Goal: Communication & Community: Ask a question

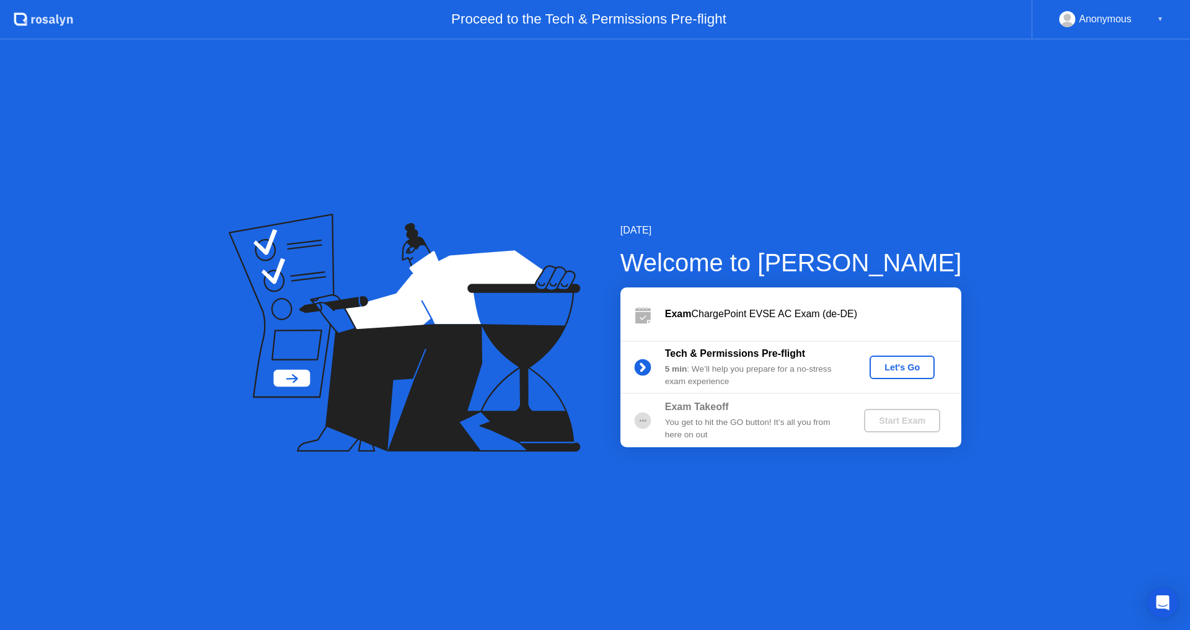
click at [1141, 22] on div "Anonymous ▼" at bounding box center [1111, 19] width 104 height 16
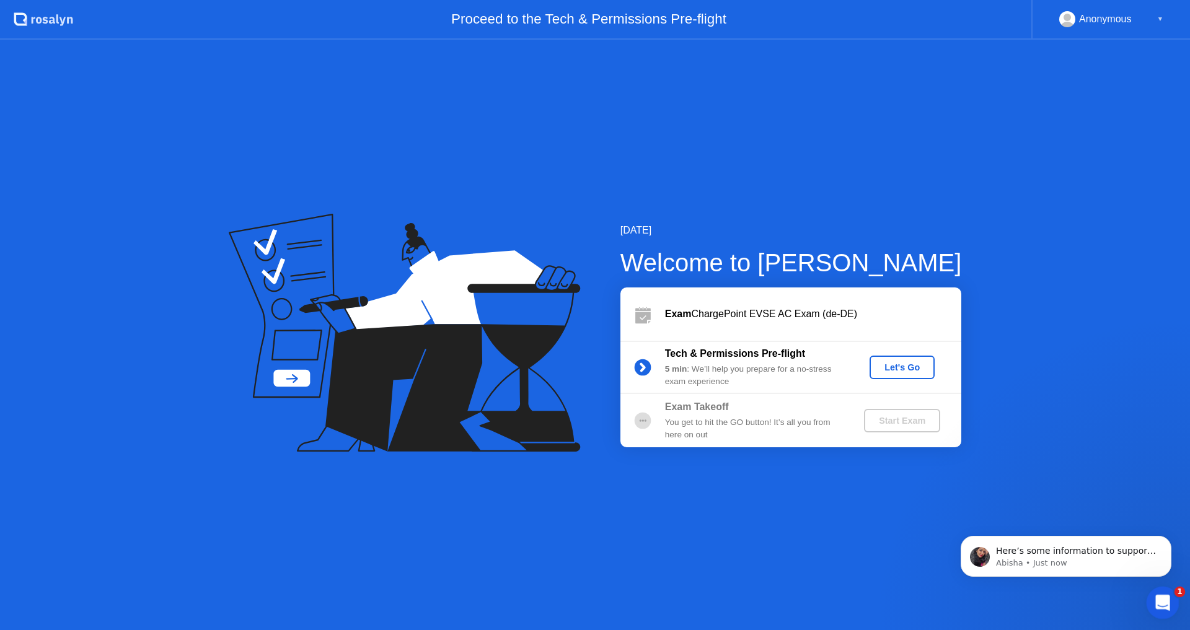
click at [1155, 606] on icon "Open Intercom Messenger" at bounding box center [1161, 601] width 20 height 20
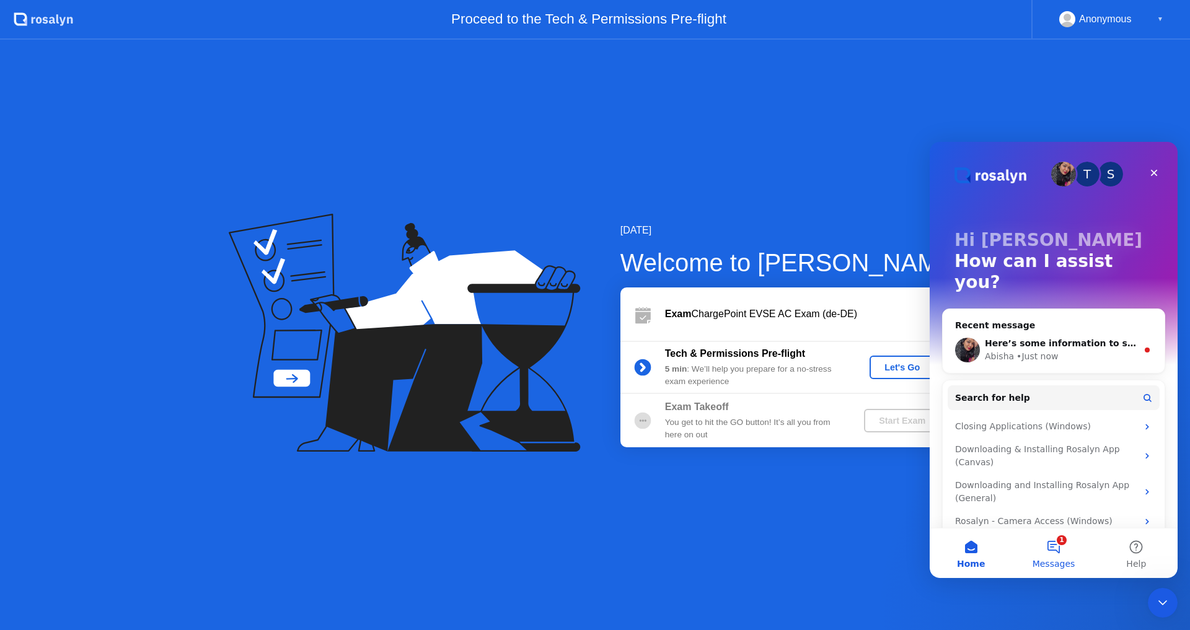
click at [1057, 548] on button "1 Messages" at bounding box center [1053, 554] width 82 height 50
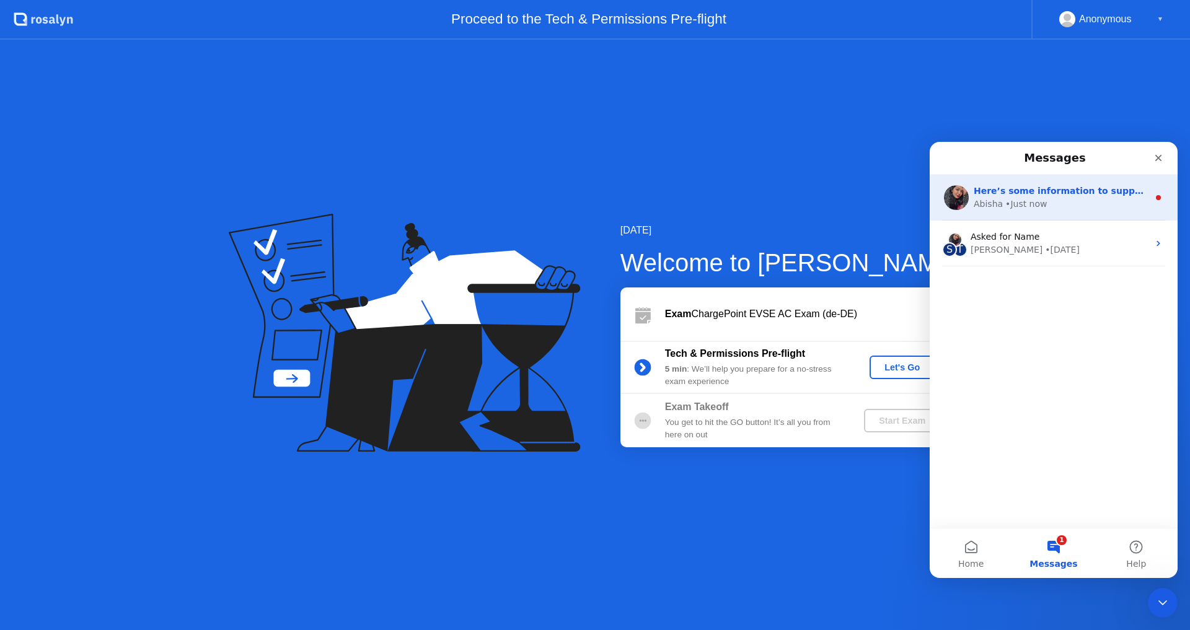
click at [999, 209] on div "Abisha" at bounding box center [988, 204] width 29 height 13
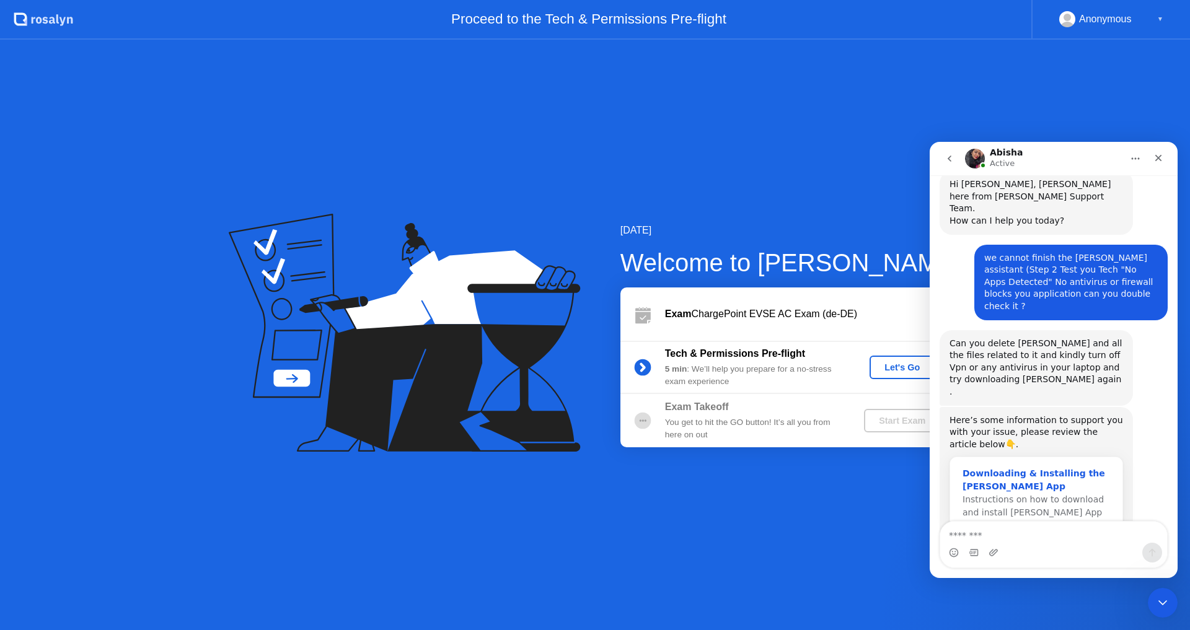
scroll to position [895, 0]
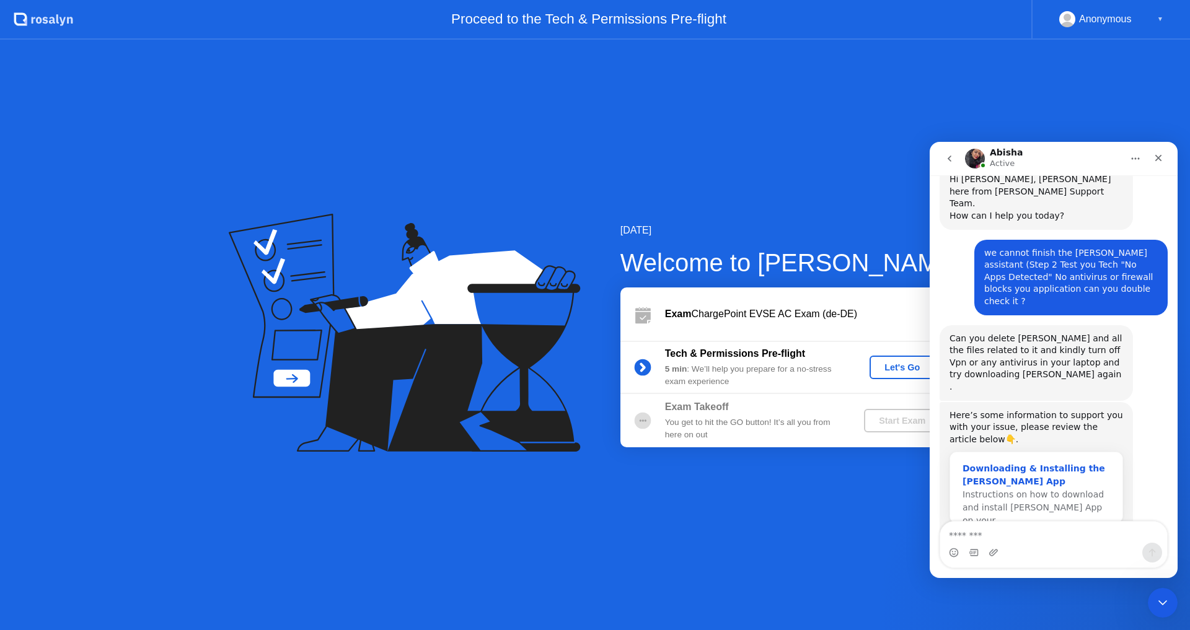
click at [1022, 462] on div "Downloading & Installing the [PERSON_NAME] App" at bounding box center [1037, 475] width 148 height 26
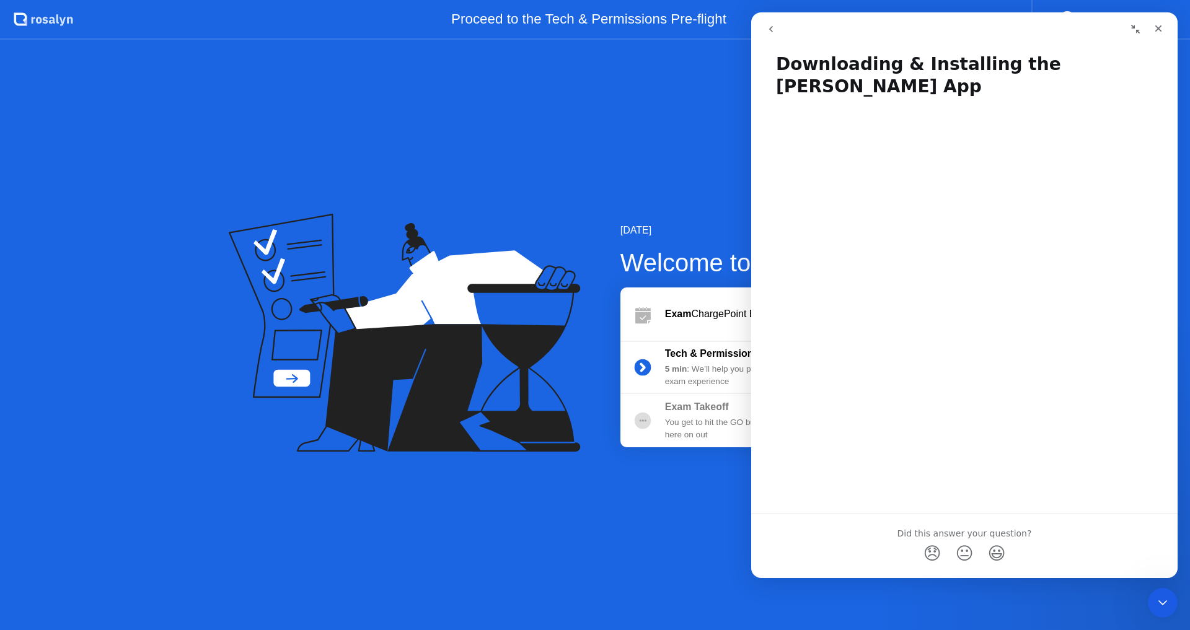
scroll to position [15, 0]
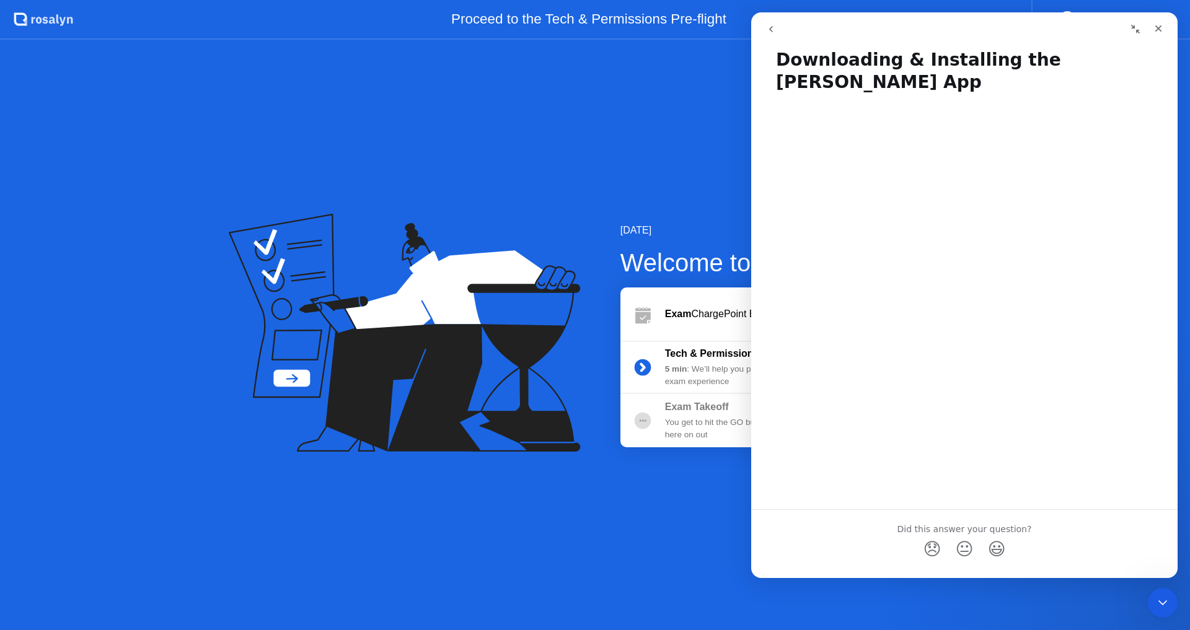
click at [357, 513] on div "[DATE] Welcome to [PERSON_NAME] Exam ChargePoint EVSE AC Exam (de-DE) Tech & Pe…" at bounding box center [595, 335] width 1190 height 591
click at [1159, 28] on icon "Close" at bounding box center [1158, 28] width 7 height 7
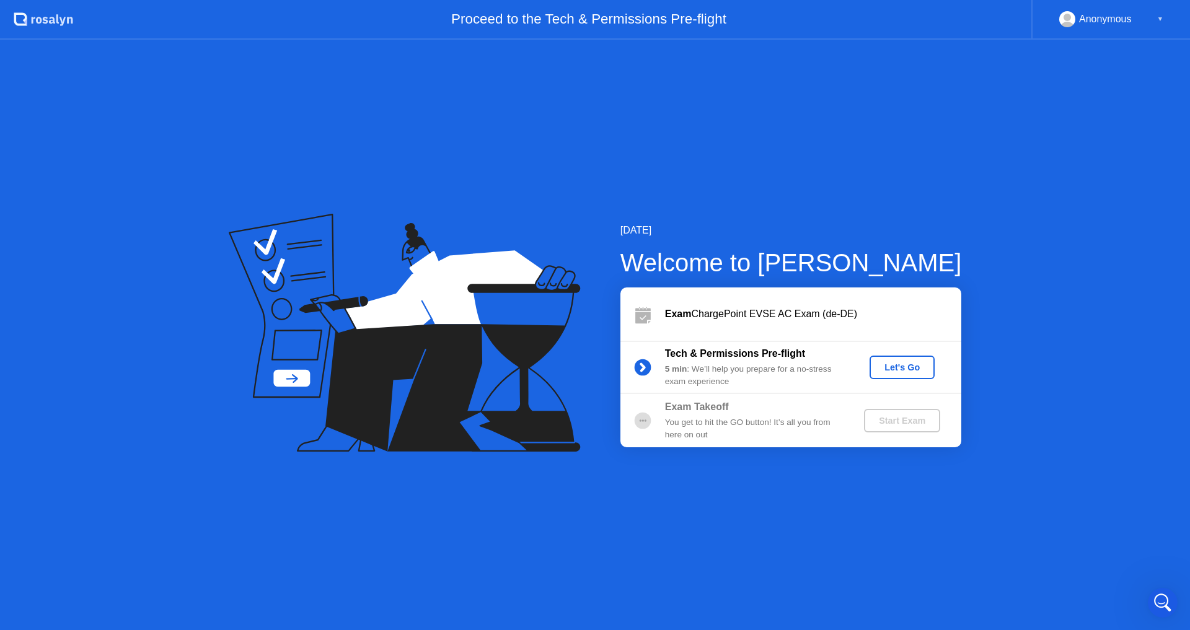
scroll to position [0, 0]
click at [889, 363] on div "Let's Go" at bounding box center [902, 368] width 55 height 10
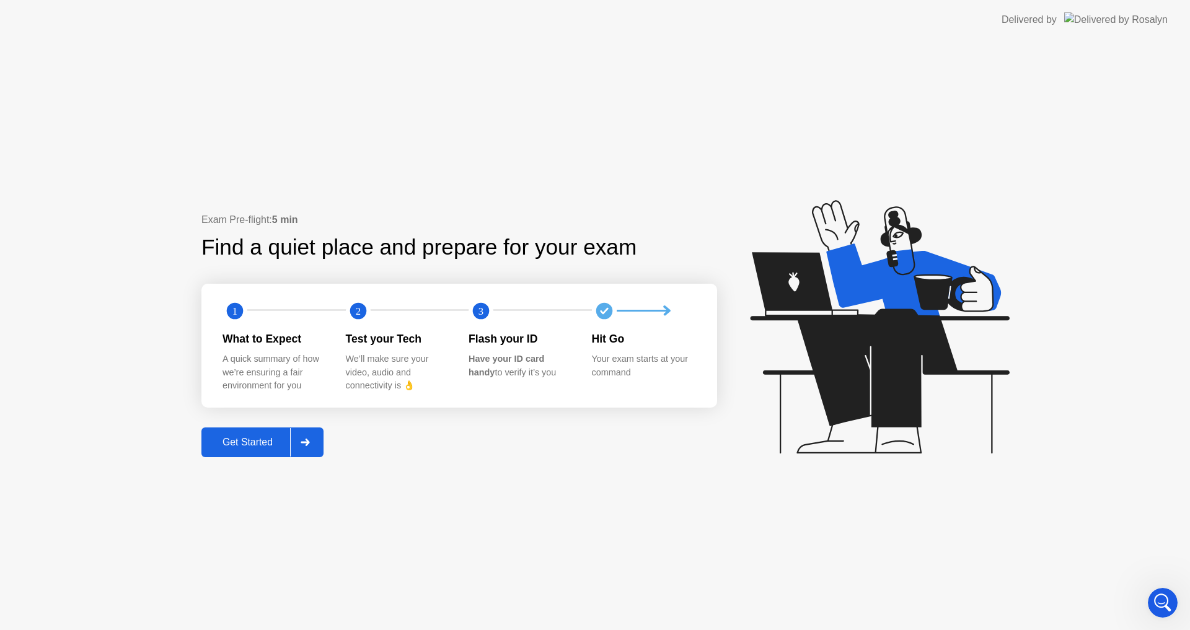
click at [218, 441] on div "Get Started" at bounding box center [247, 442] width 85 height 11
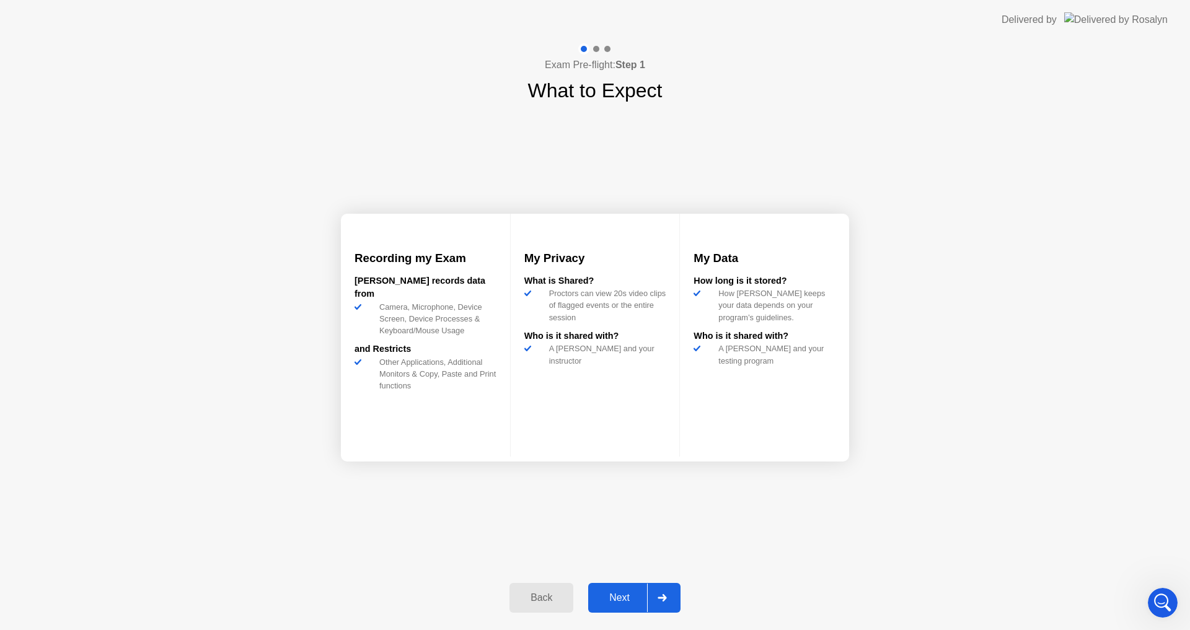
click at [611, 593] on div "Next" at bounding box center [619, 598] width 55 height 11
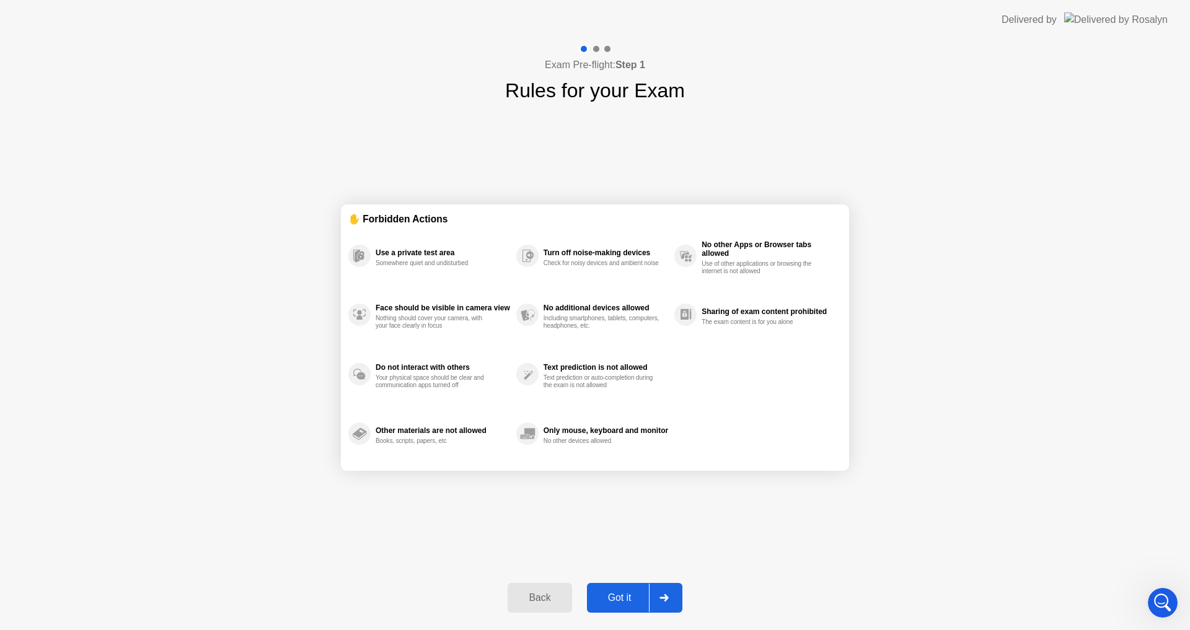
click at [627, 602] on div "Got it" at bounding box center [620, 598] width 58 height 11
select select "**********"
select select "*******"
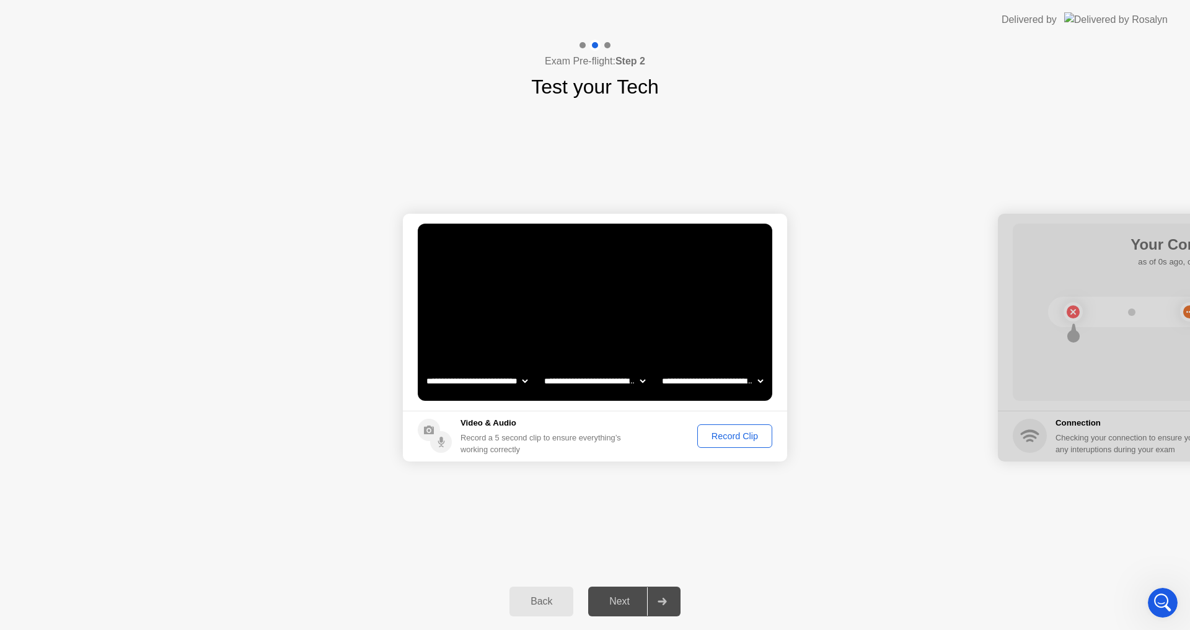
drag, startPoint x: 734, startPoint y: 421, endPoint x: 736, endPoint y: 438, distance: 16.2
click at [734, 434] on footer "Video & Audio Record a 5 second clip to ensure everything’s working correctly R…" at bounding box center [595, 436] width 384 height 51
click at [736, 438] on div "Record Clip" at bounding box center [735, 436] width 66 height 10
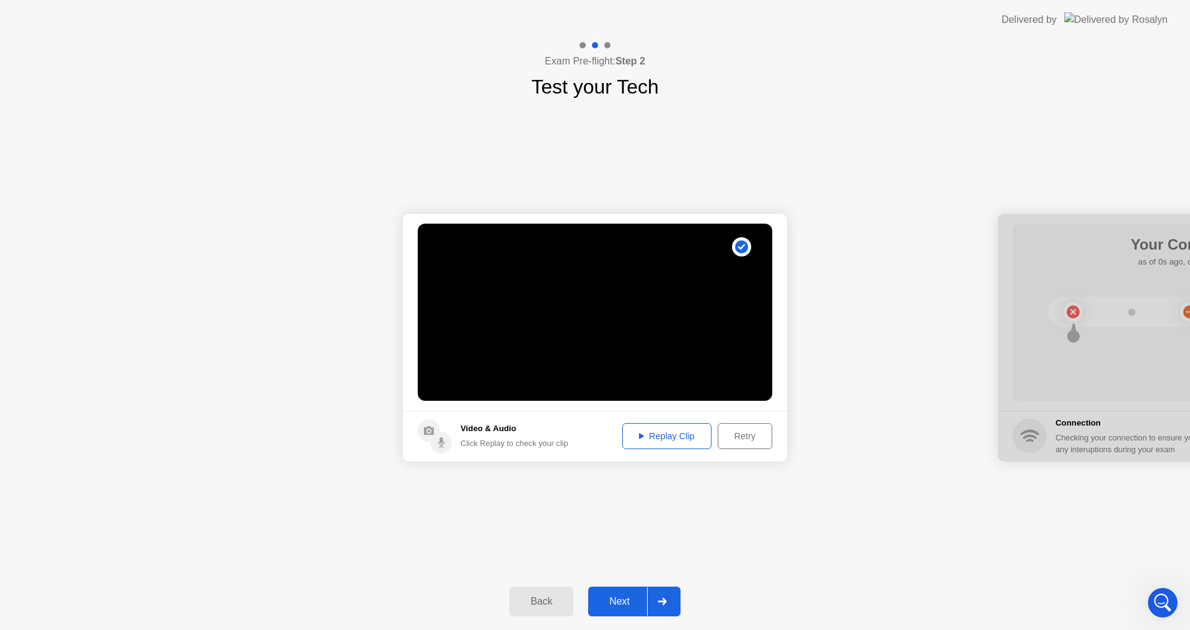
click at [614, 613] on button "Next" at bounding box center [634, 602] width 92 height 30
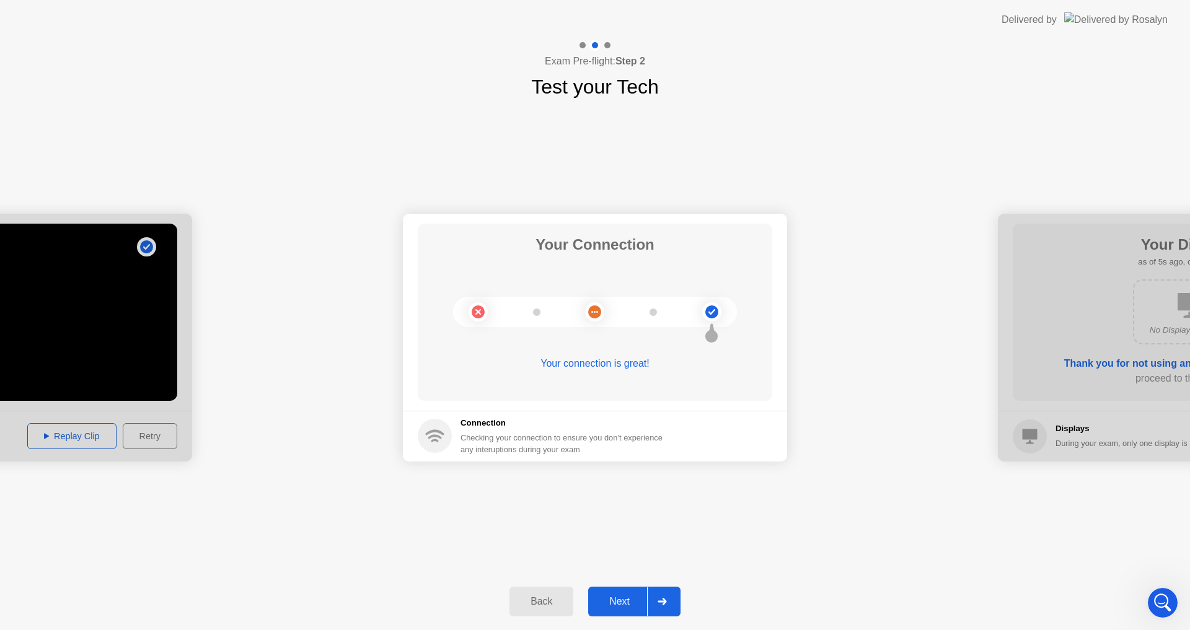
click at [609, 597] on div "Next" at bounding box center [619, 601] width 55 height 11
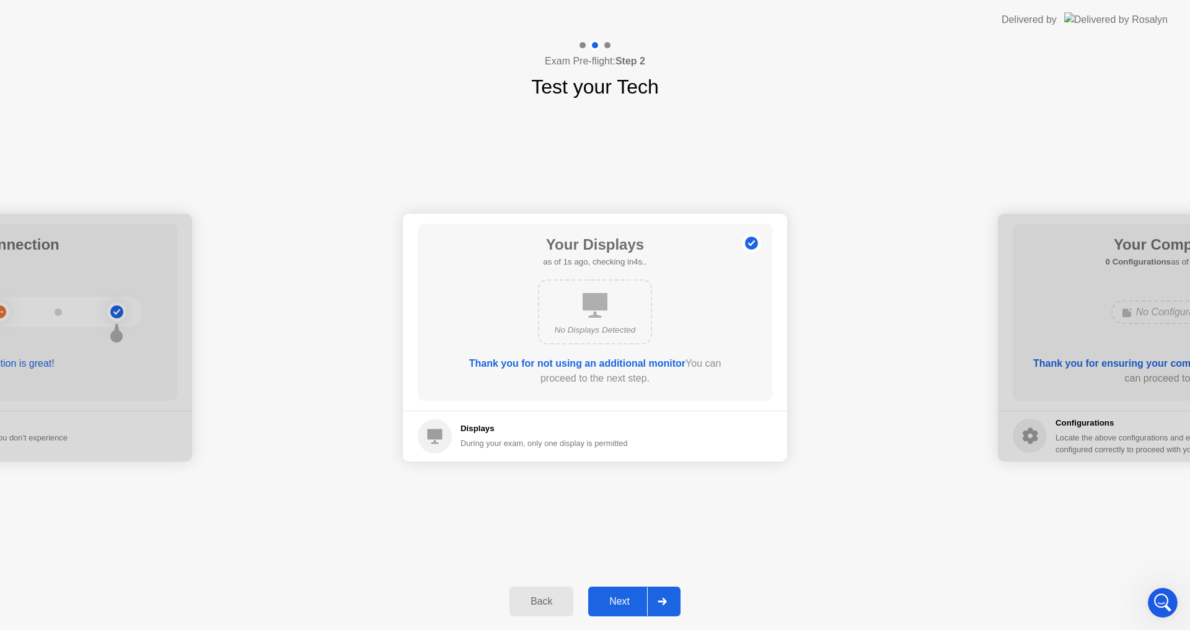
click at [619, 598] on div "Next" at bounding box center [619, 601] width 55 height 11
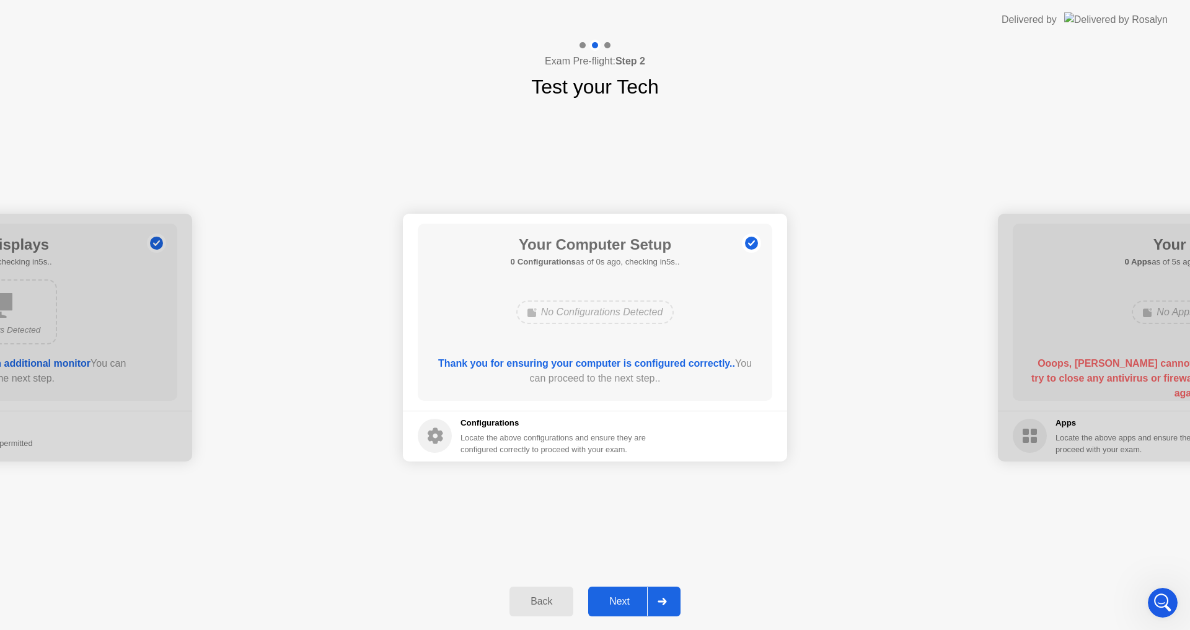
click at [619, 599] on div "Next" at bounding box center [619, 601] width 55 height 11
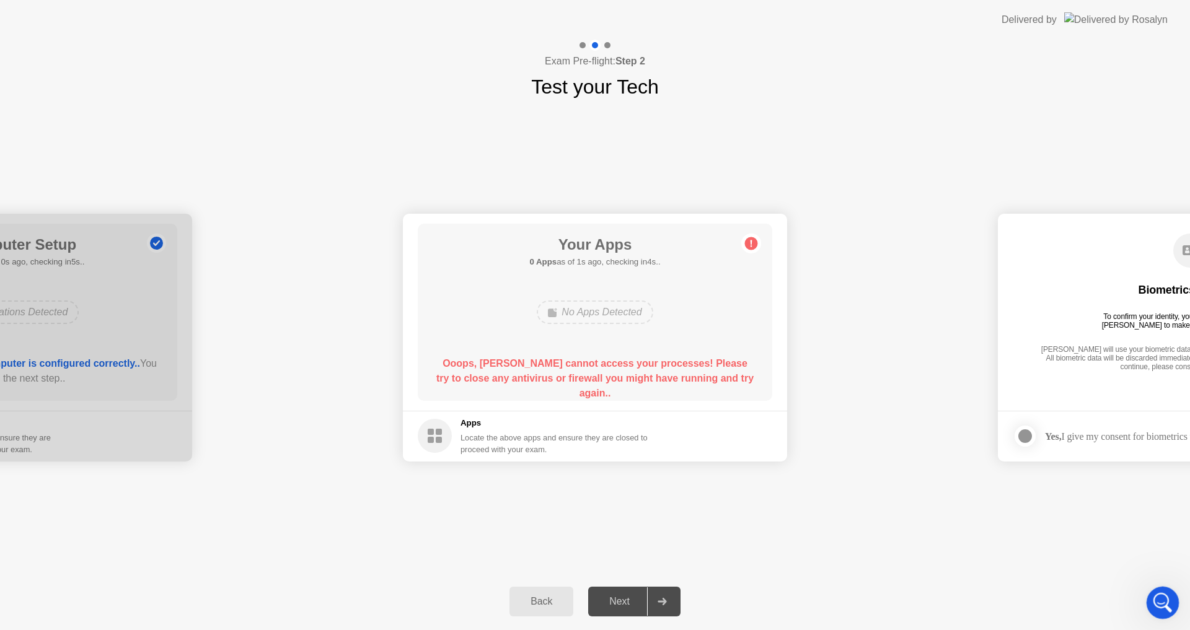
click at [1158, 601] on icon "Open Intercom Messenger" at bounding box center [1161, 601] width 20 height 20
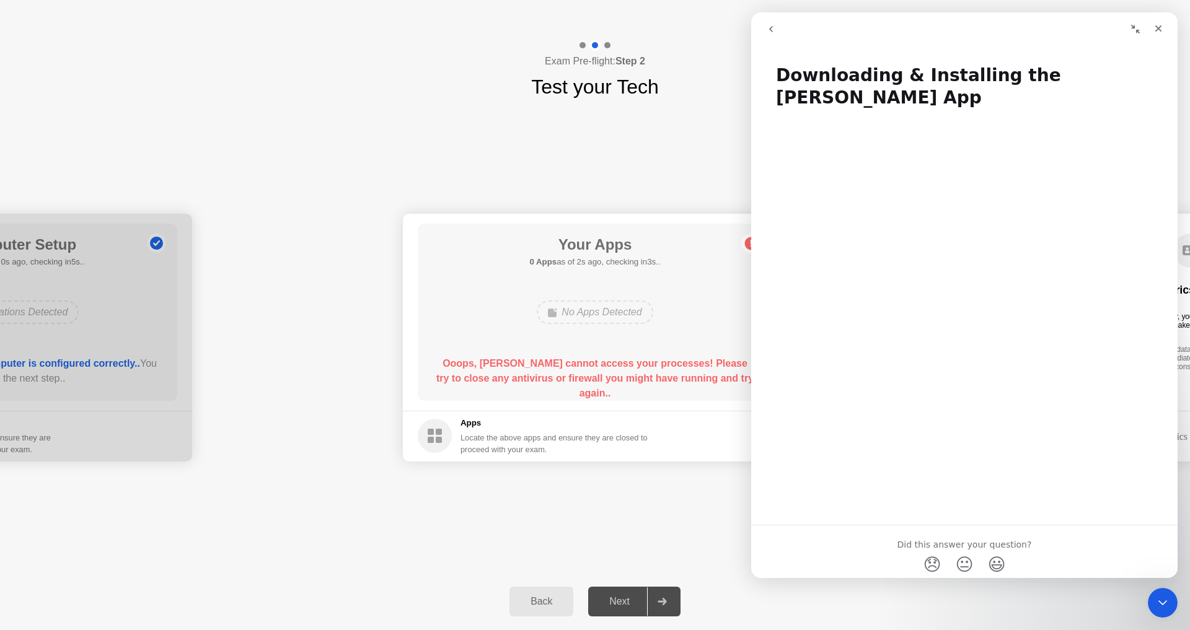
click at [764, 33] on button "go back" at bounding box center [771, 29] width 24 height 24
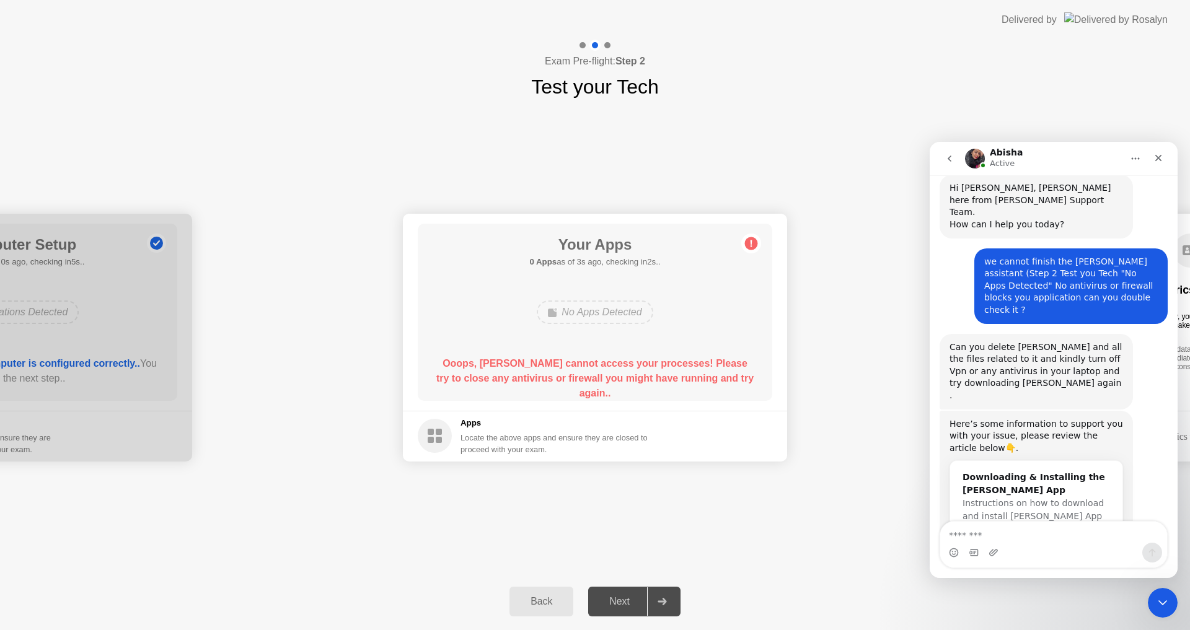
scroll to position [895, 0]
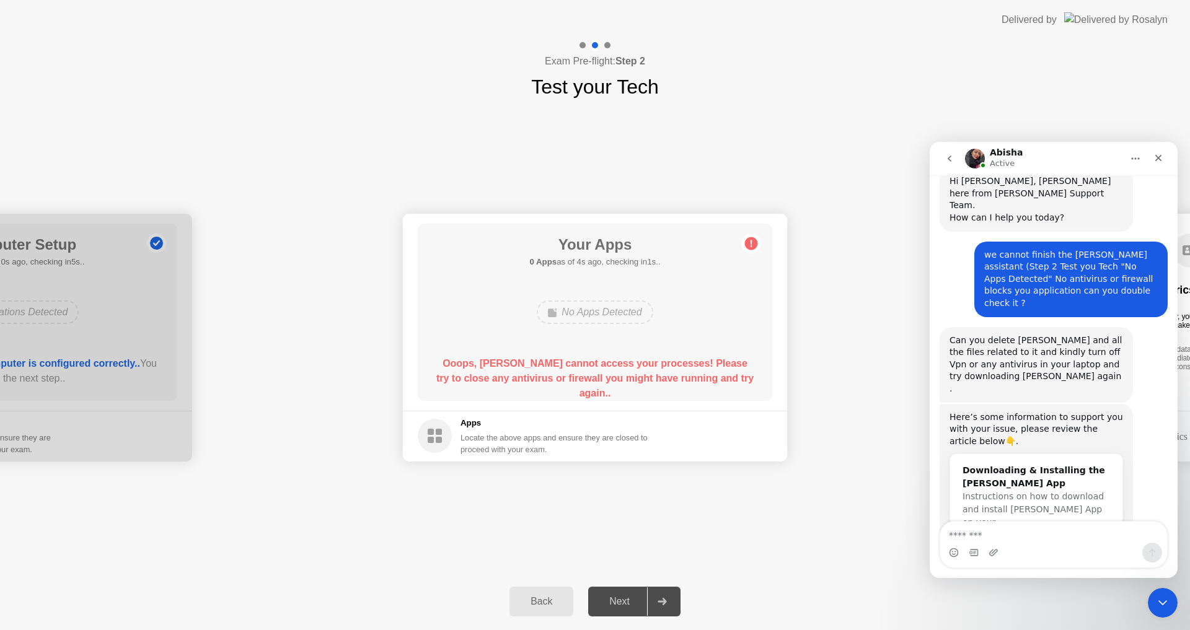
click at [1095, 545] on div "Intercom messenger" at bounding box center [1053, 553] width 227 height 20
click at [1095, 524] on textarea "Message…" at bounding box center [1053, 532] width 227 height 21
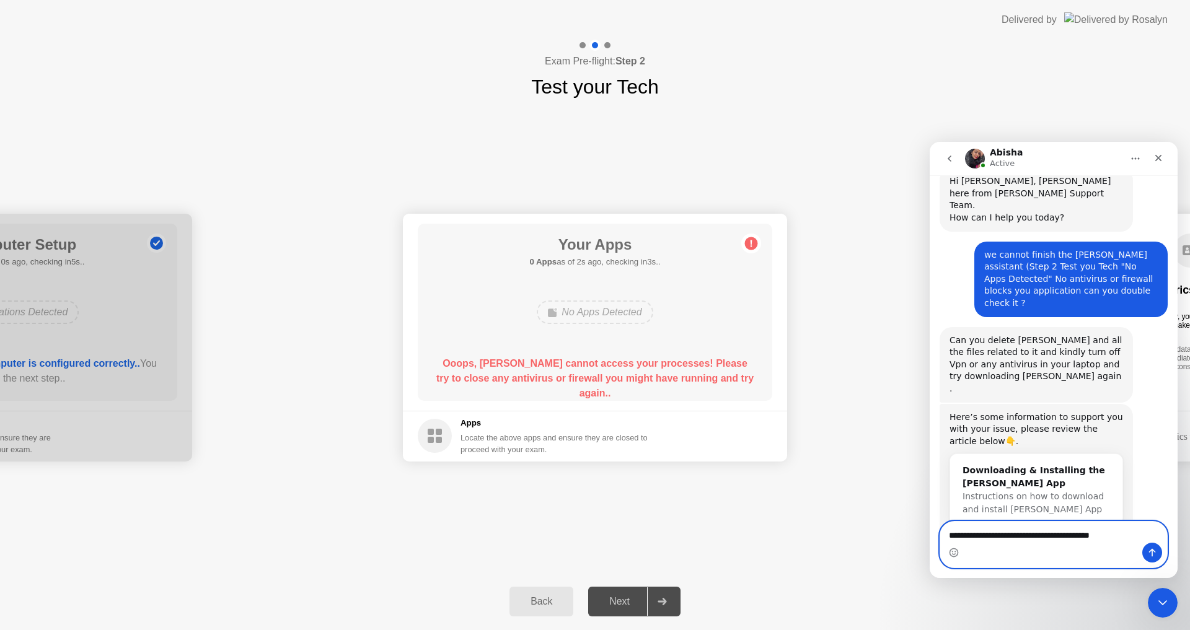
type textarea "**********"
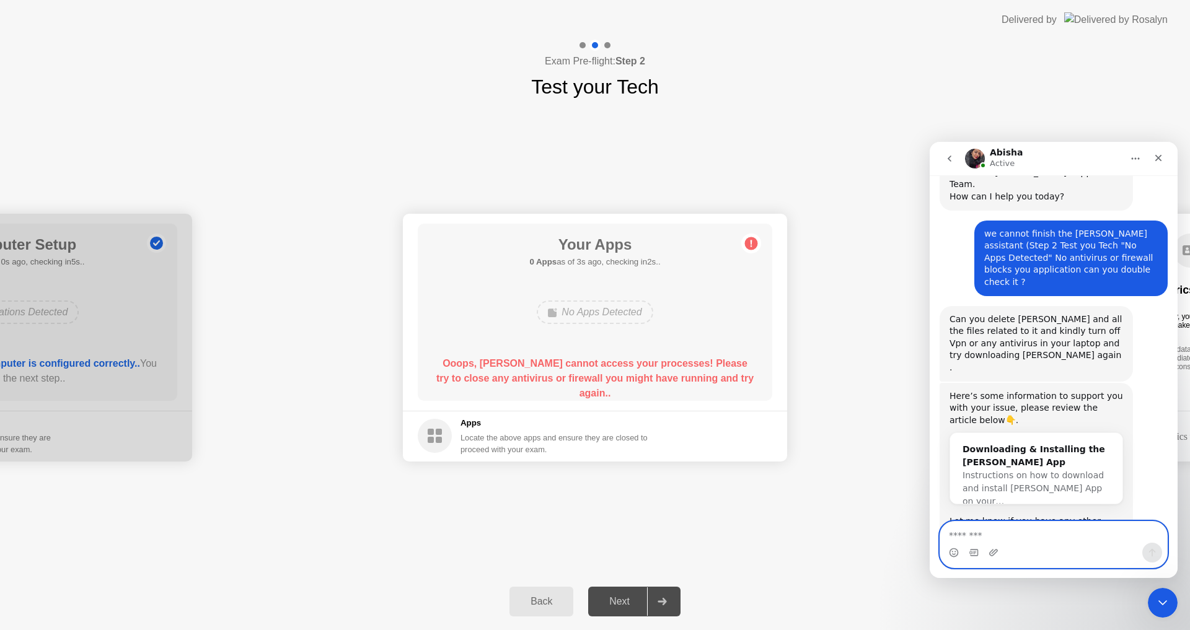
scroll to position [944, 0]
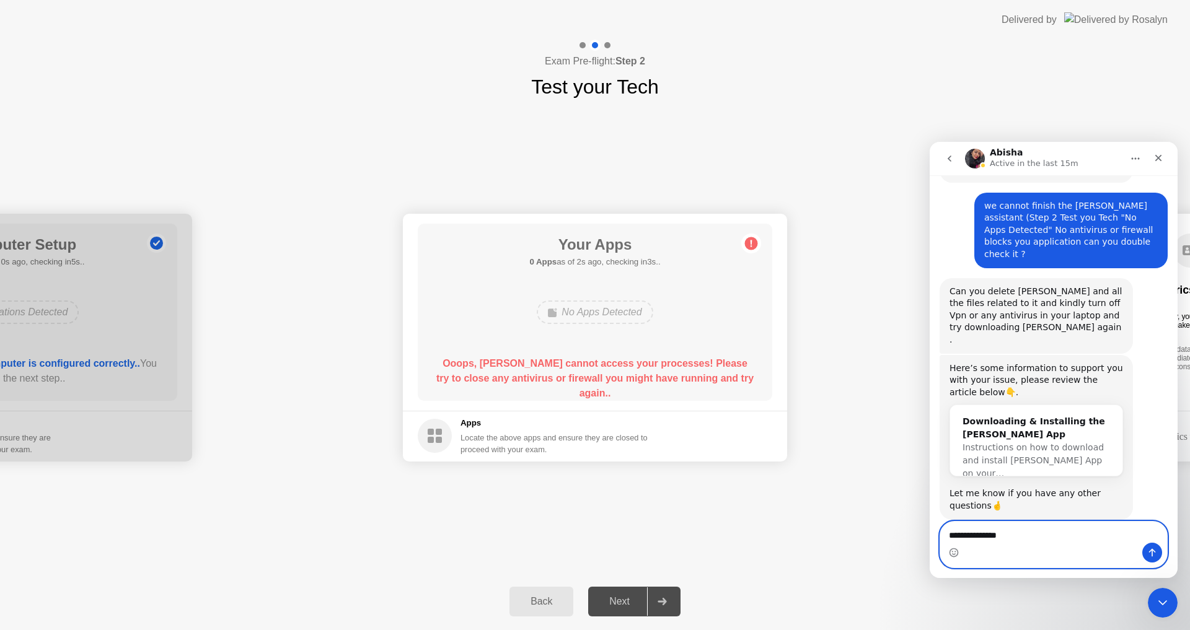
type textarea "**********"
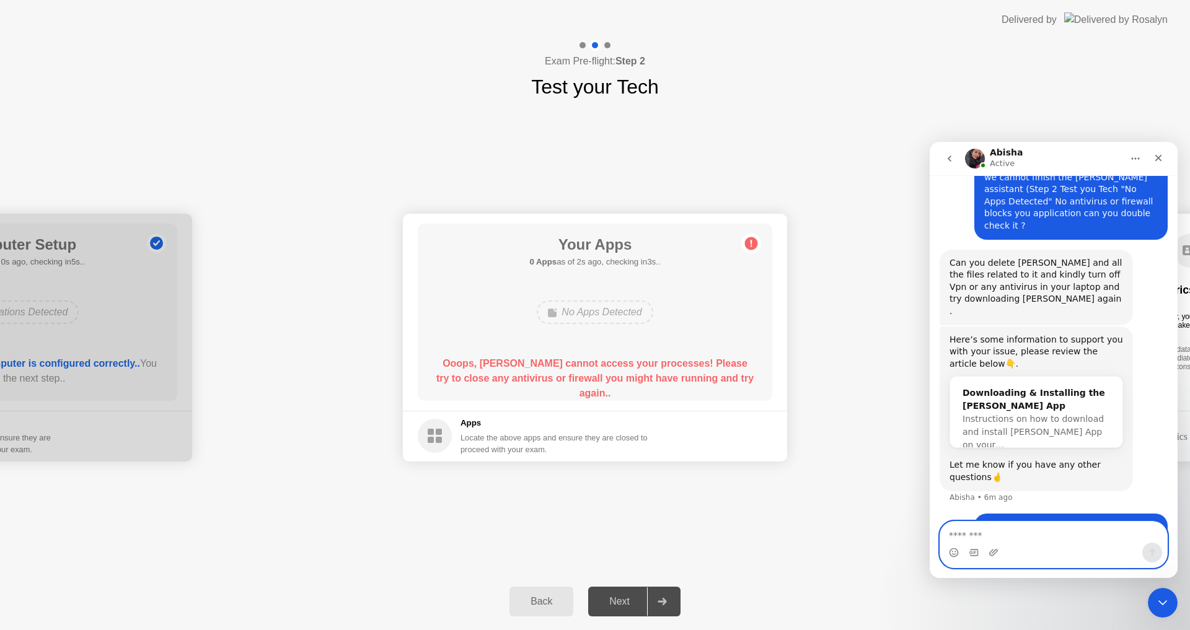
click at [1062, 534] on textarea "Message…" at bounding box center [1053, 532] width 227 height 21
paste textarea "**********"
type textarea "**********"
drag, startPoint x: 1027, startPoint y: 541, endPoint x: 1818, endPoint y: 681, distance: 803.1
click html "**********"
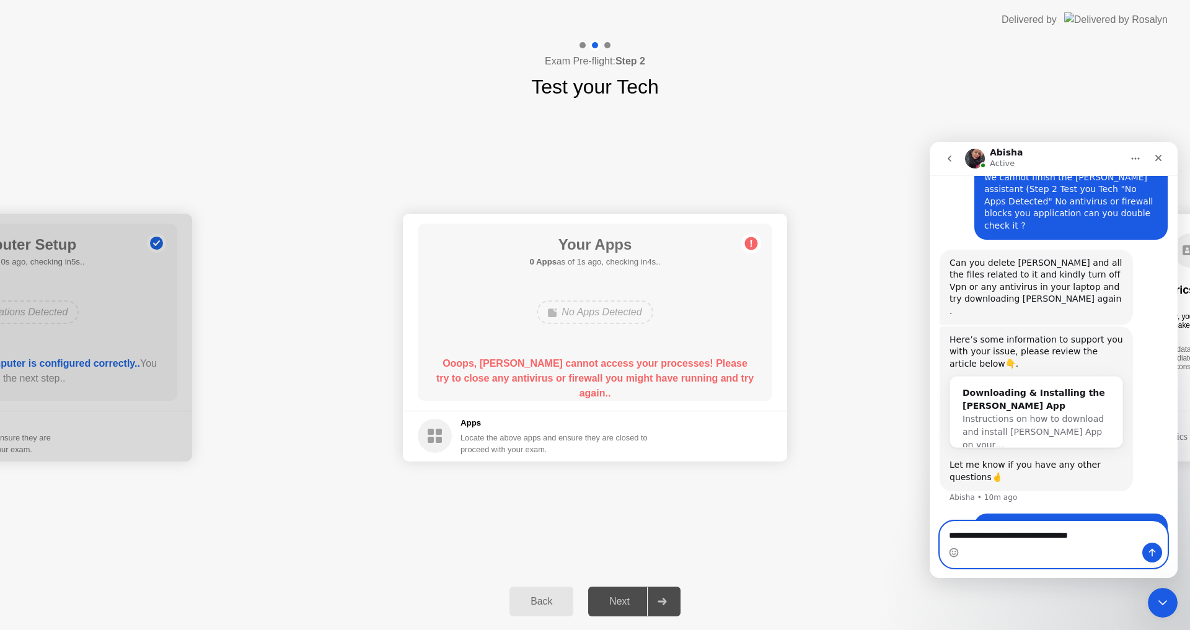
type textarea "**********"
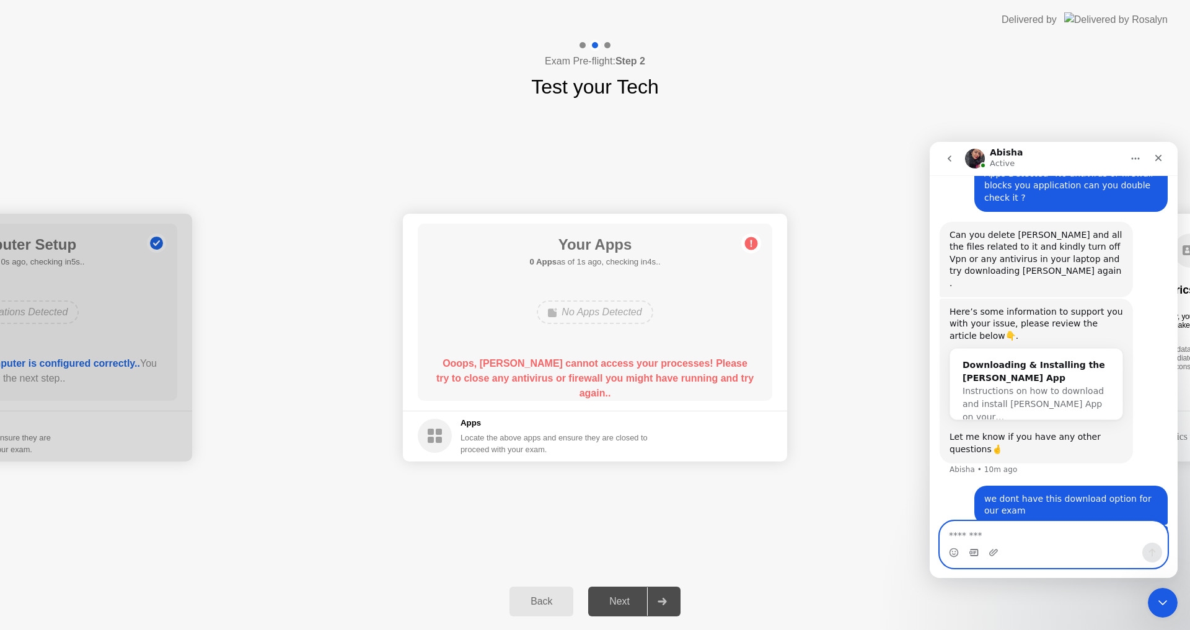
click at [971, 554] on icon "Gif picker" at bounding box center [973, 552] width 9 height 7
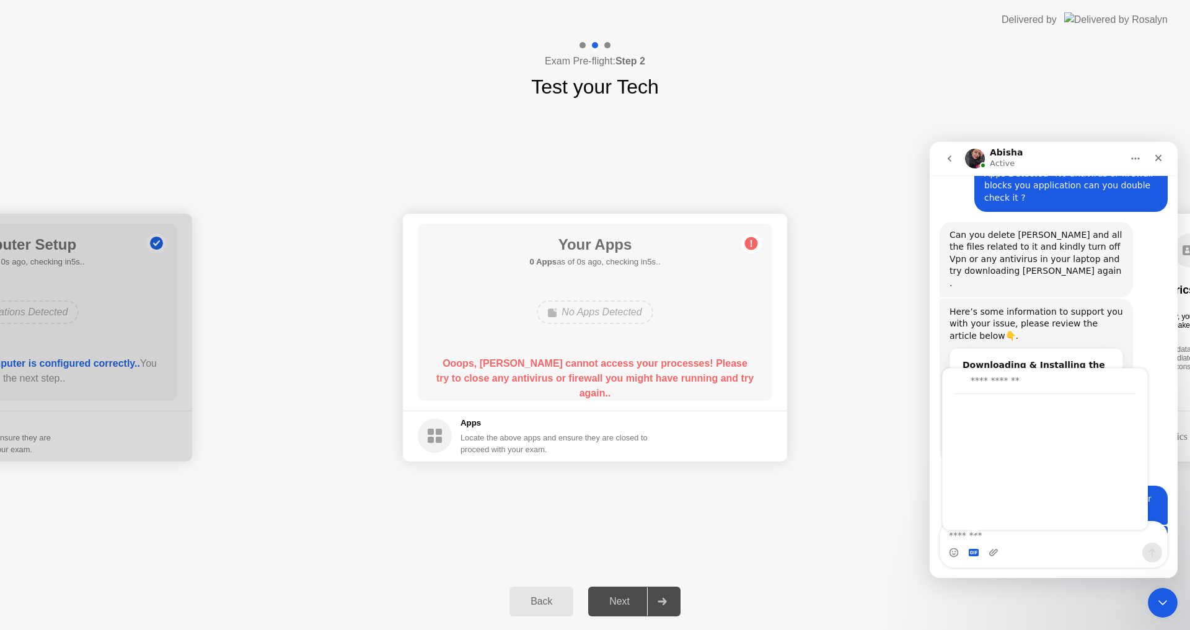
scroll to position [803, 0]
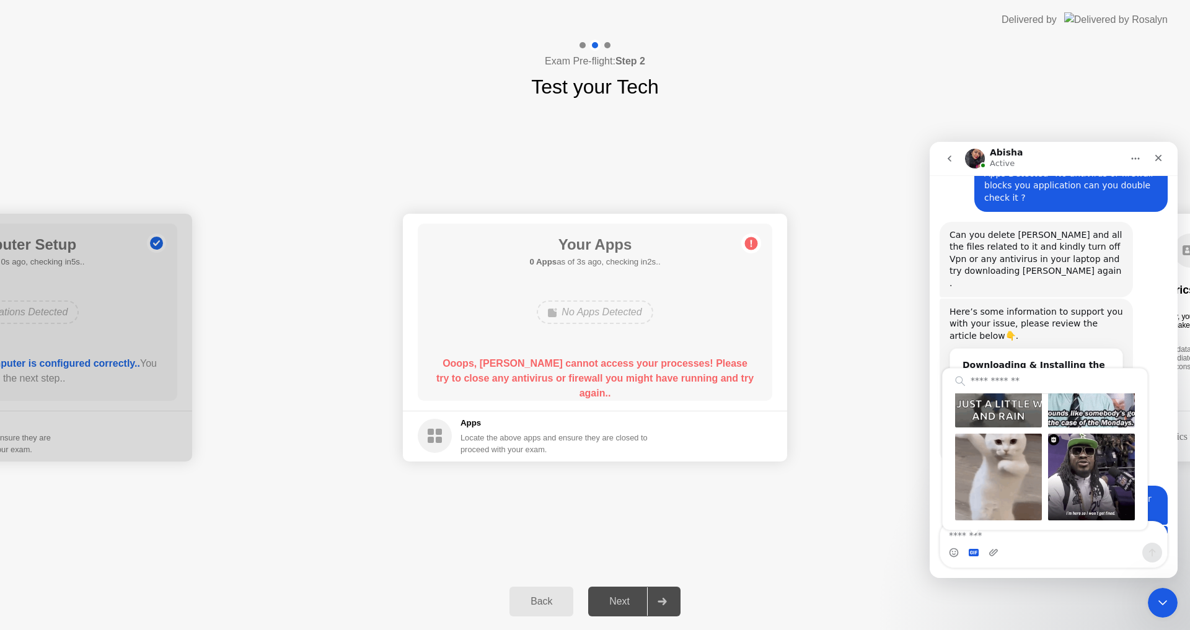
click at [847, 512] on div "**********" at bounding box center [595, 338] width 1190 height 472
click at [1104, 545] on div "Intercom messenger" at bounding box center [1053, 553] width 227 height 20
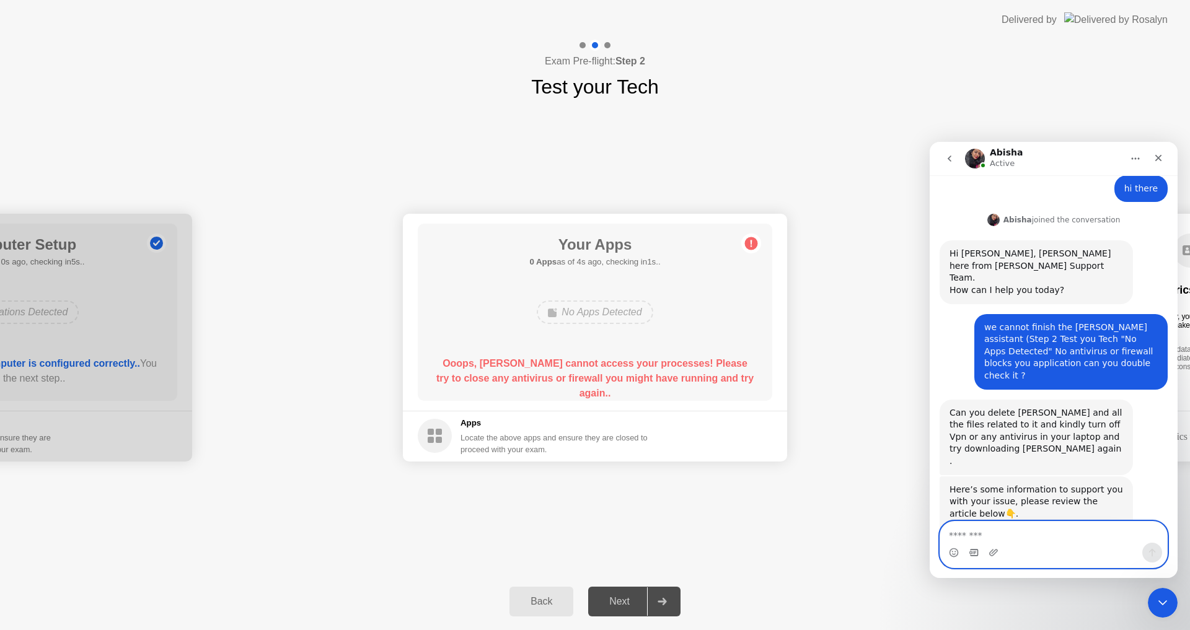
scroll to position [628, 0]
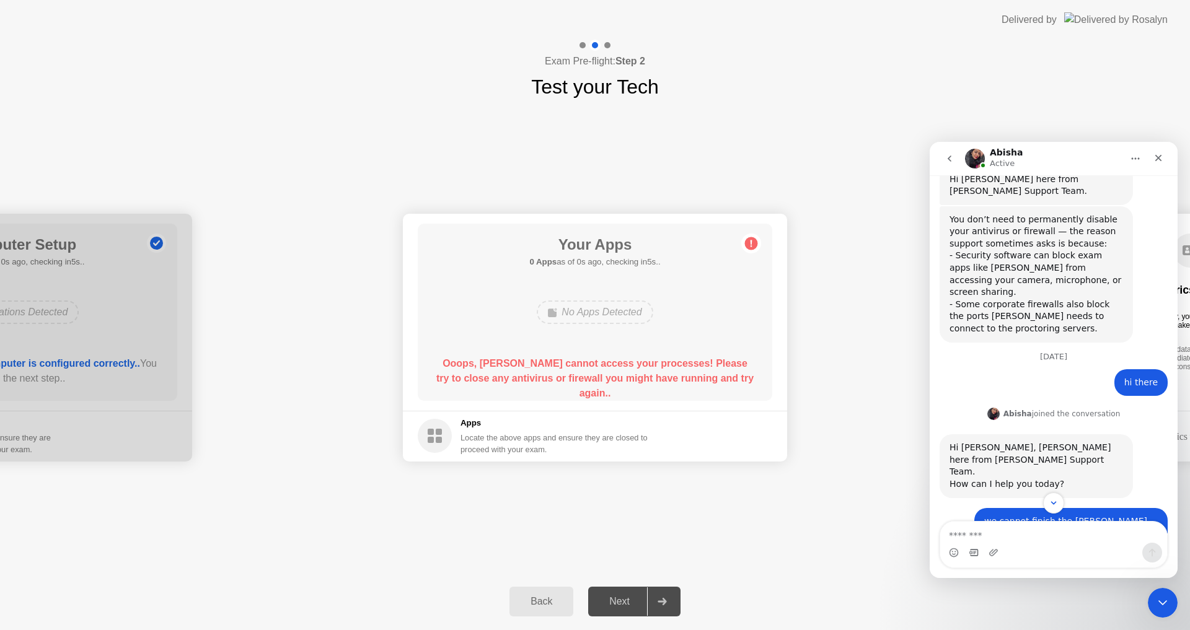
click at [955, 159] on button "go back" at bounding box center [950, 159] width 24 height 24
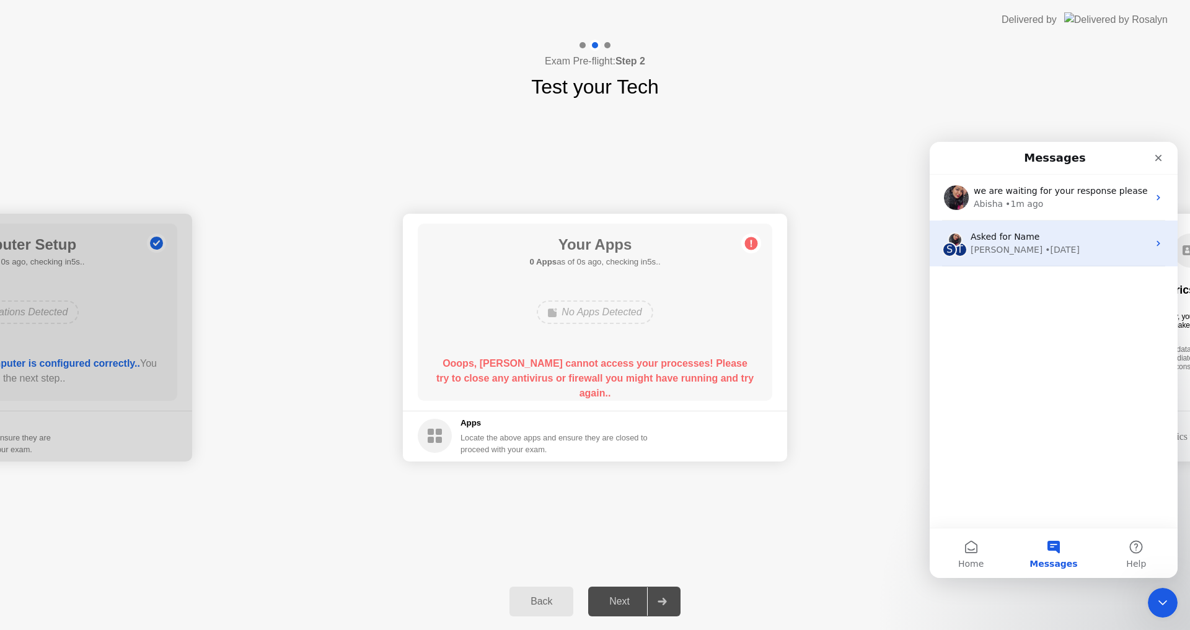
scroll to position [0, 0]
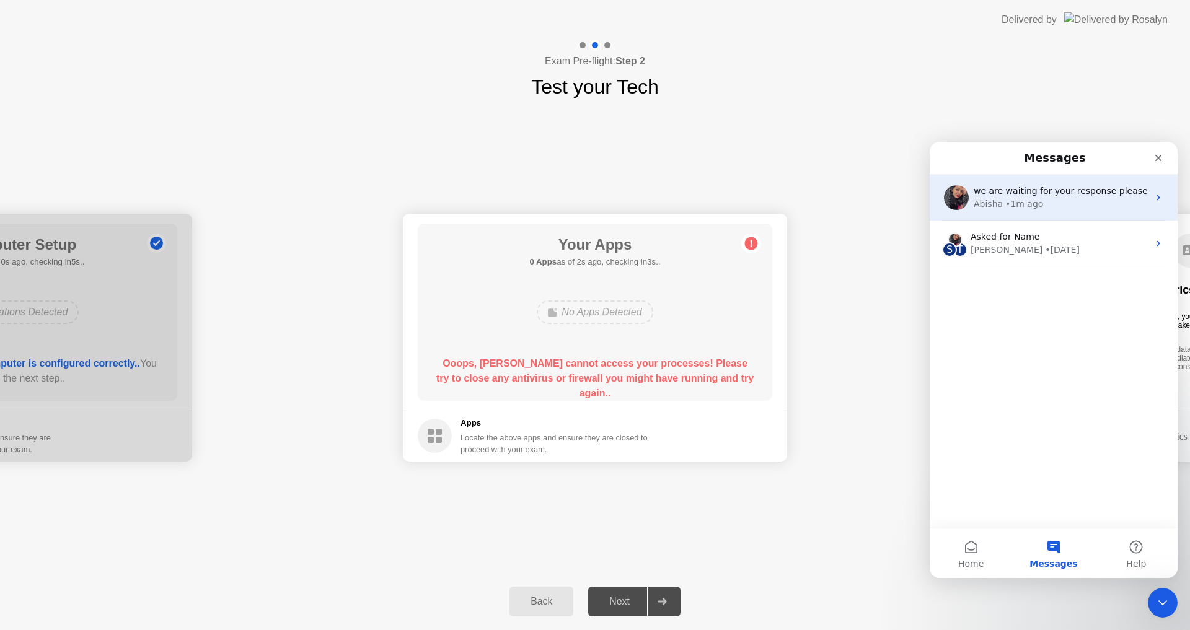
click at [1005, 206] on div "• 1m ago" at bounding box center [1024, 204] width 38 height 13
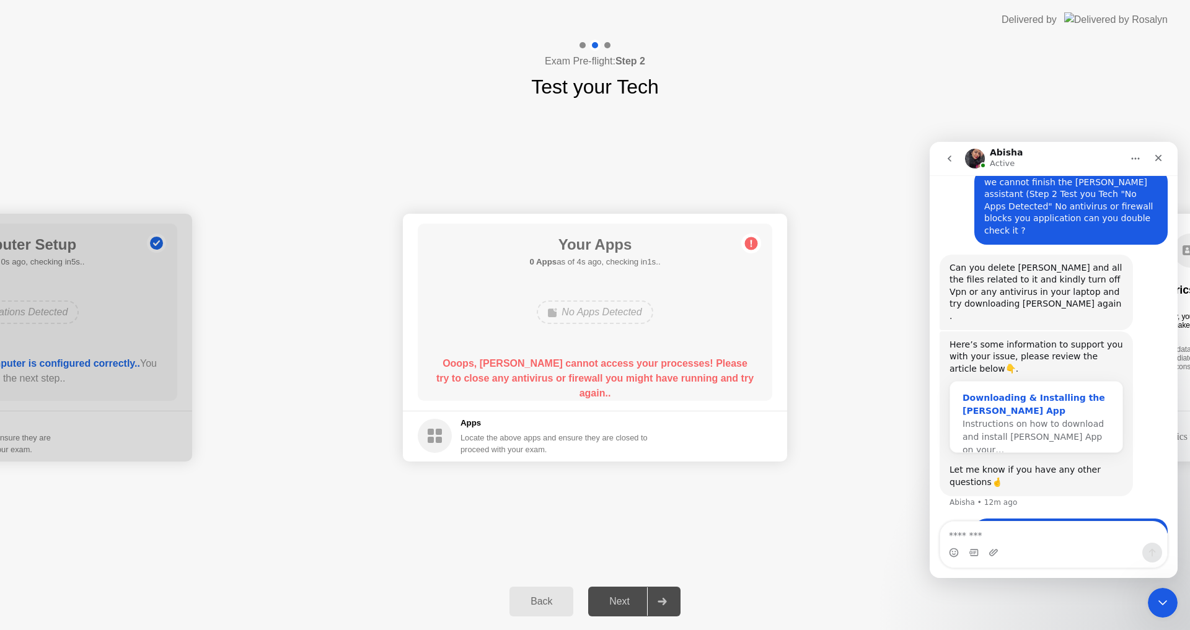
scroll to position [1000, 0]
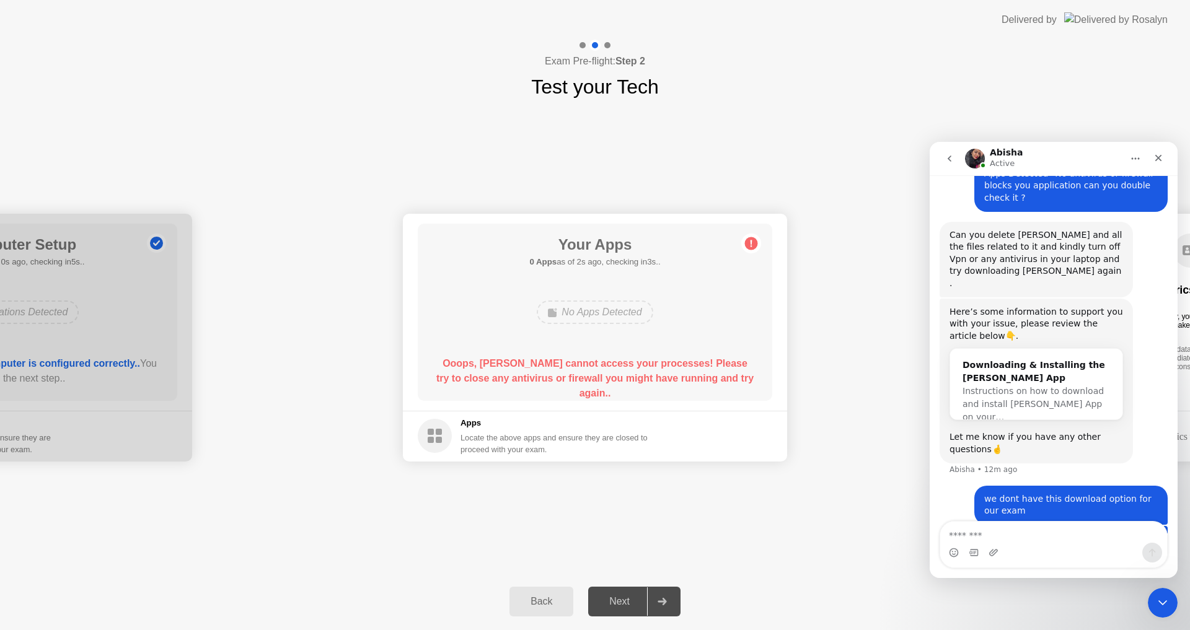
type textarea "*"
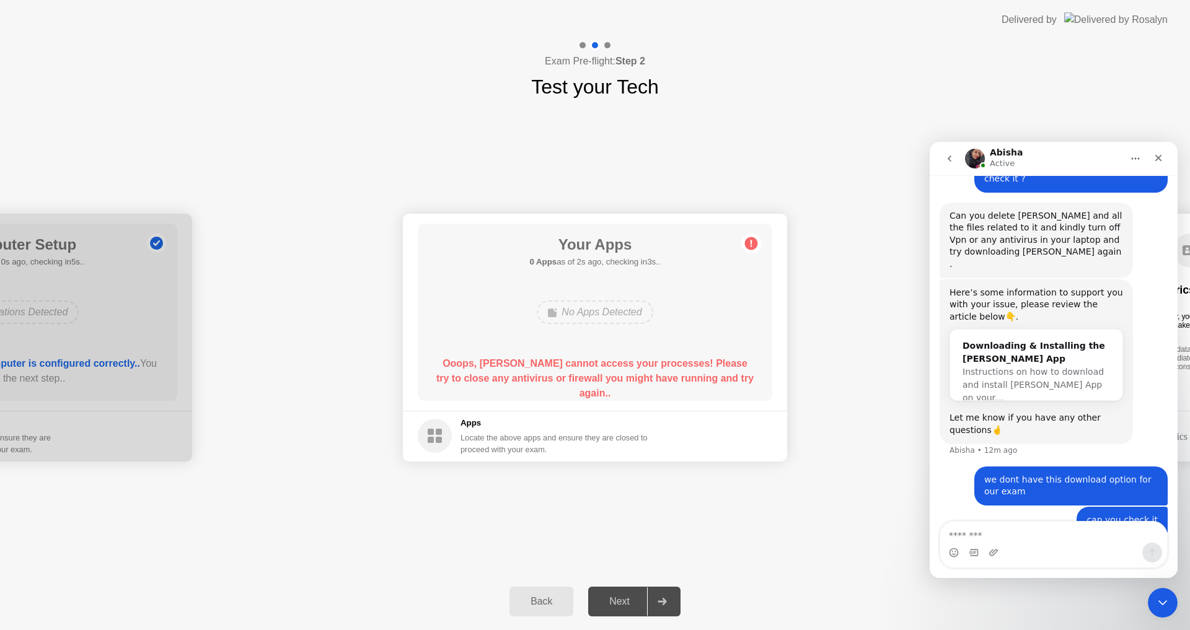
scroll to position [1029, 0]
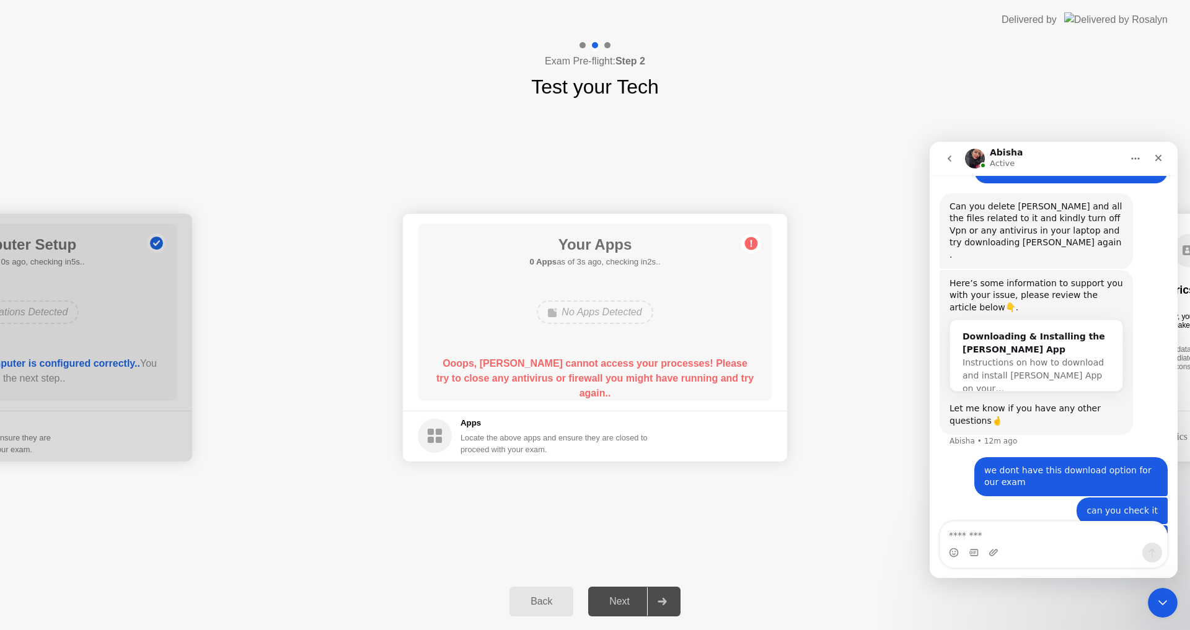
click at [552, 529] on div "**********" at bounding box center [595, 338] width 1190 height 472
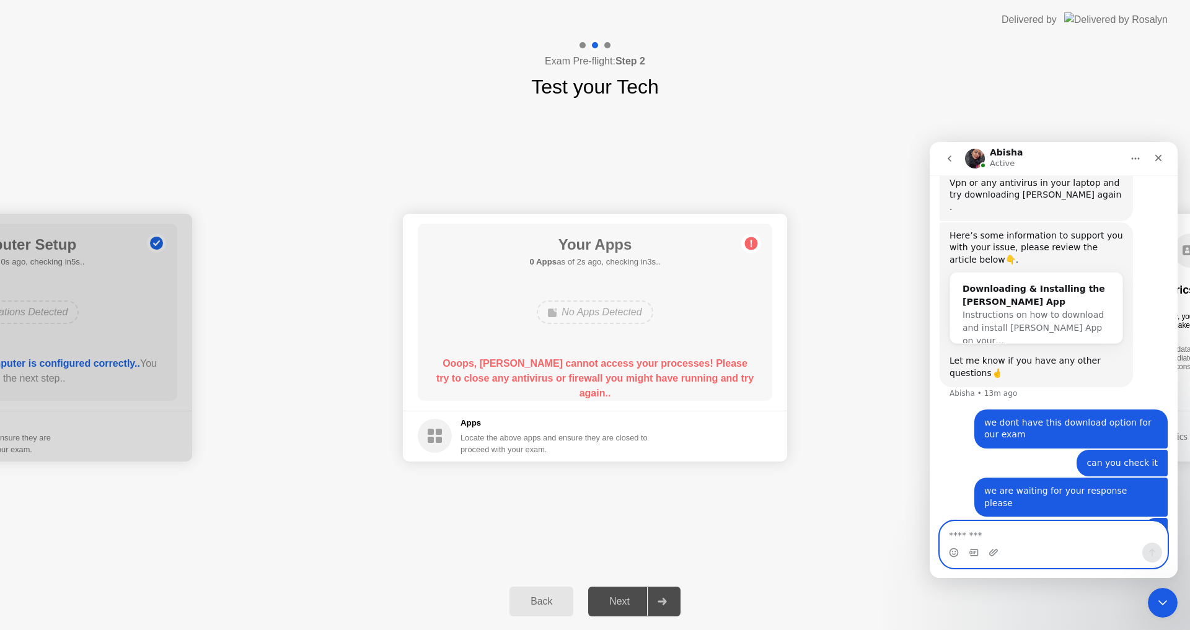
click at [1052, 533] on textarea "Message…" at bounding box center [1053, 532] width 227 height 21
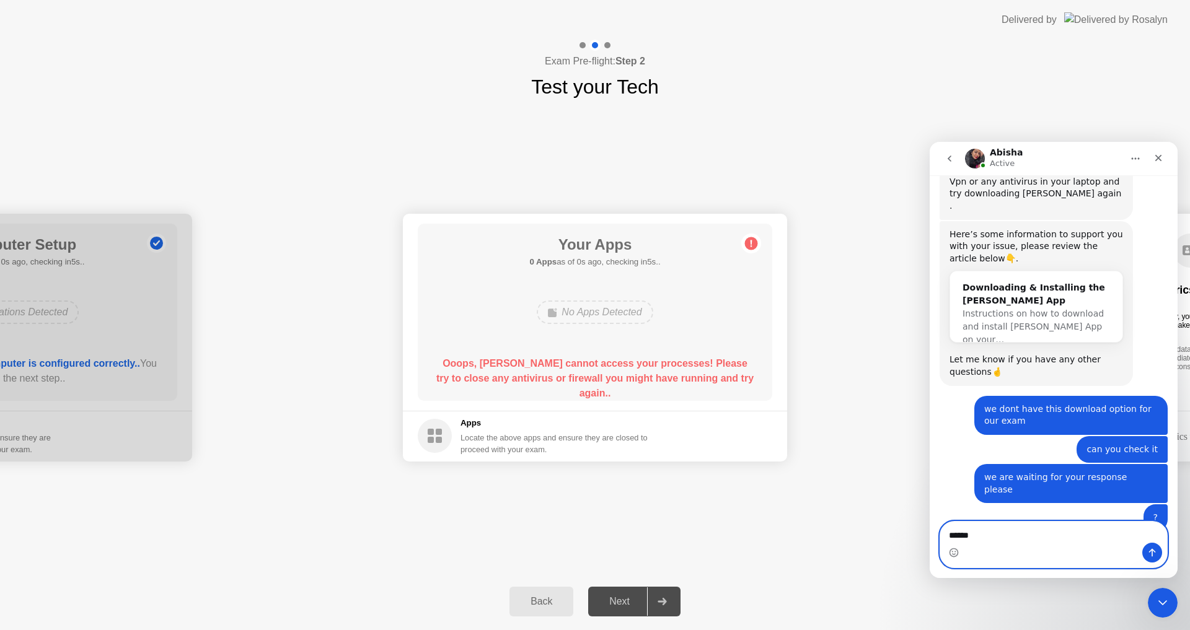
scroll to position [1142, 0]
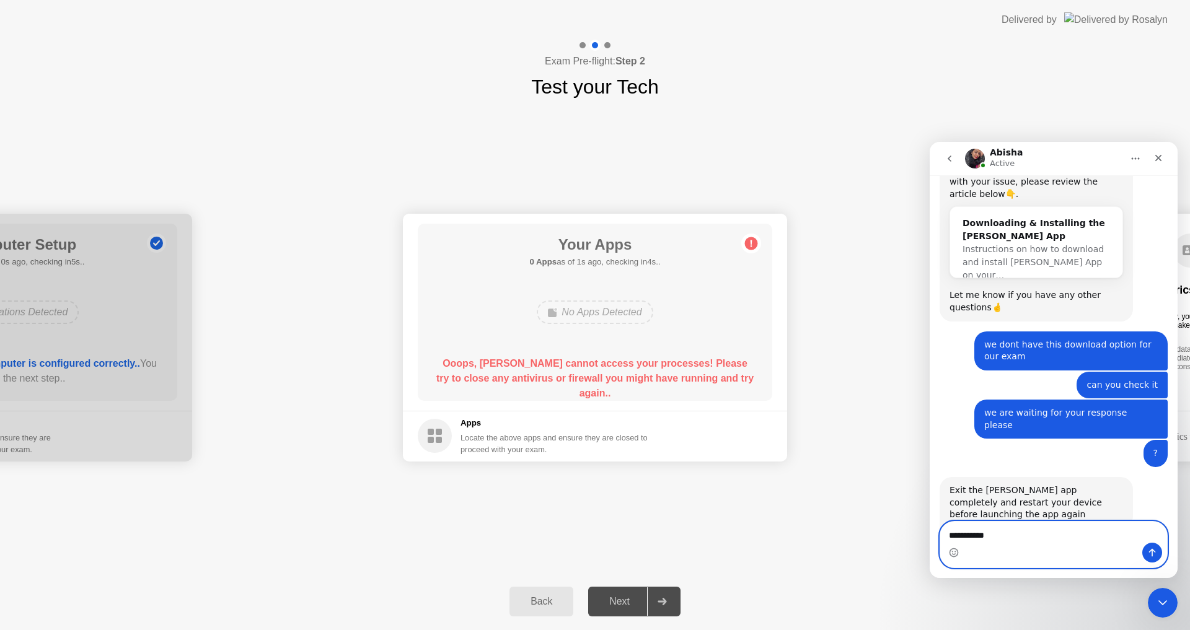
type textarea "**********"
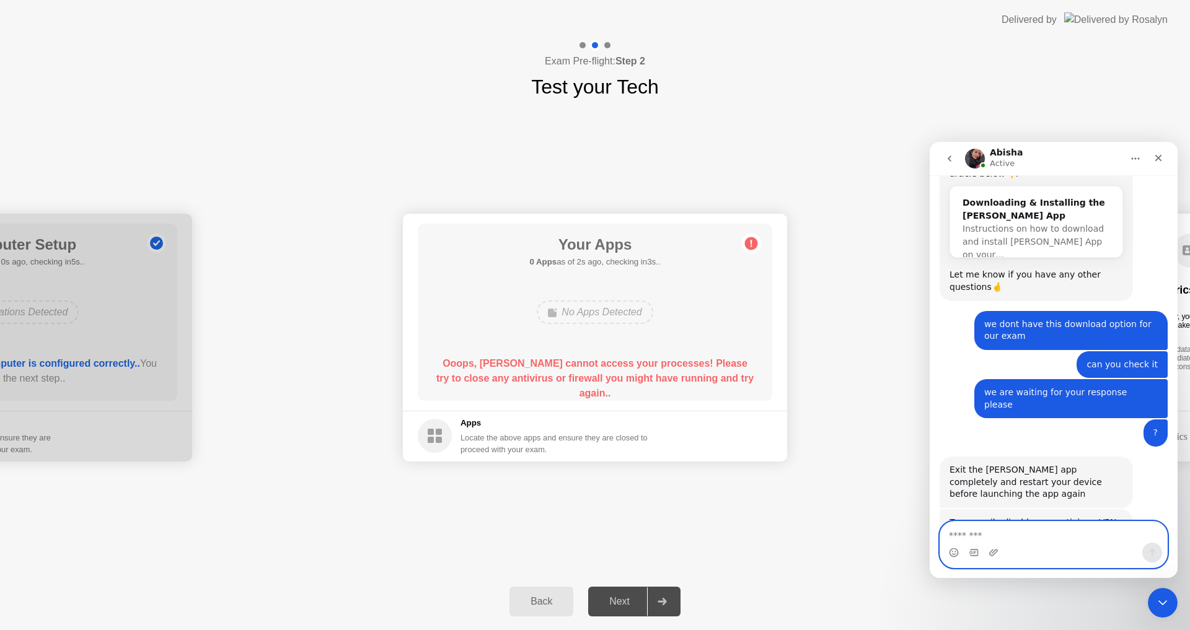
scroll to position [1180, 0]
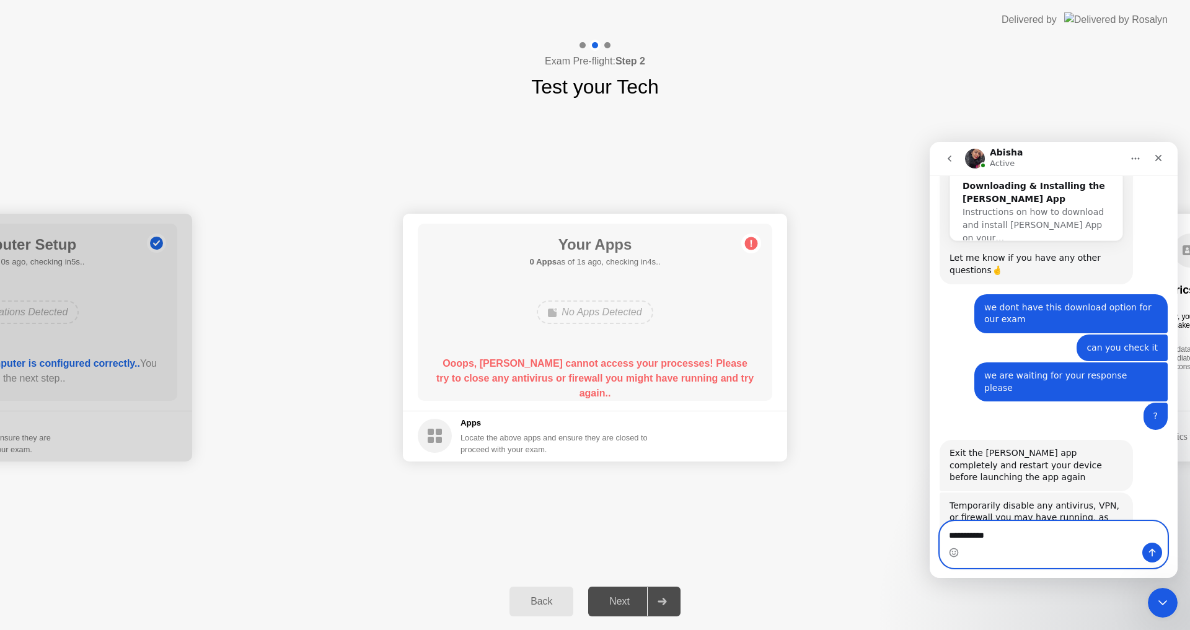
type textarea "**********"
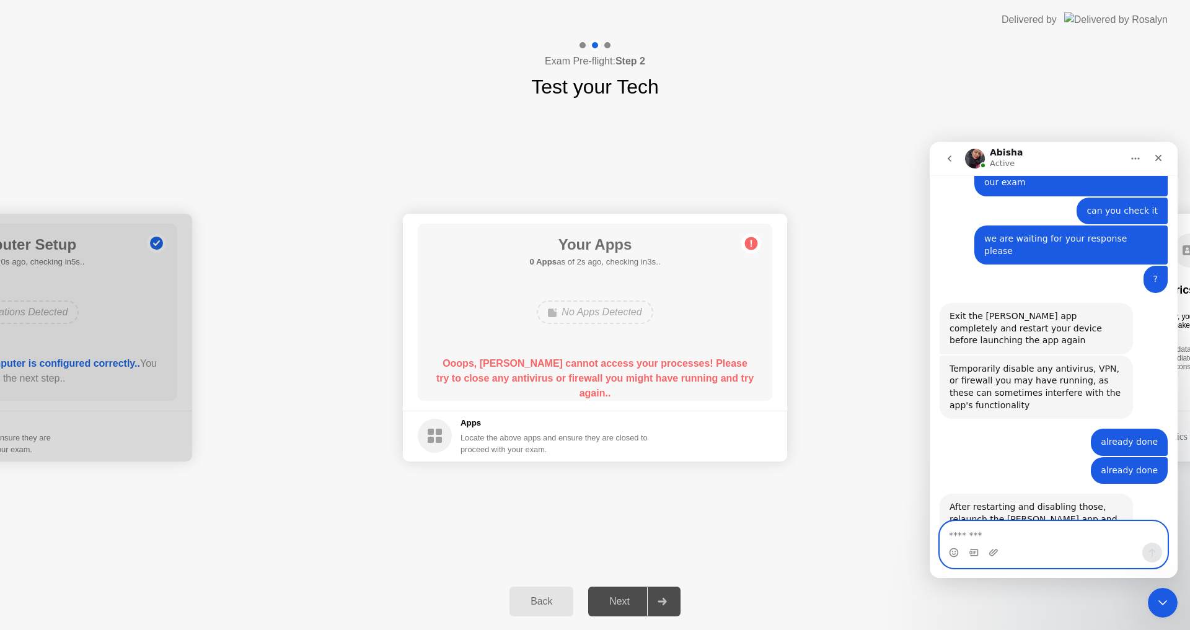
scroll to position [1334, 0]
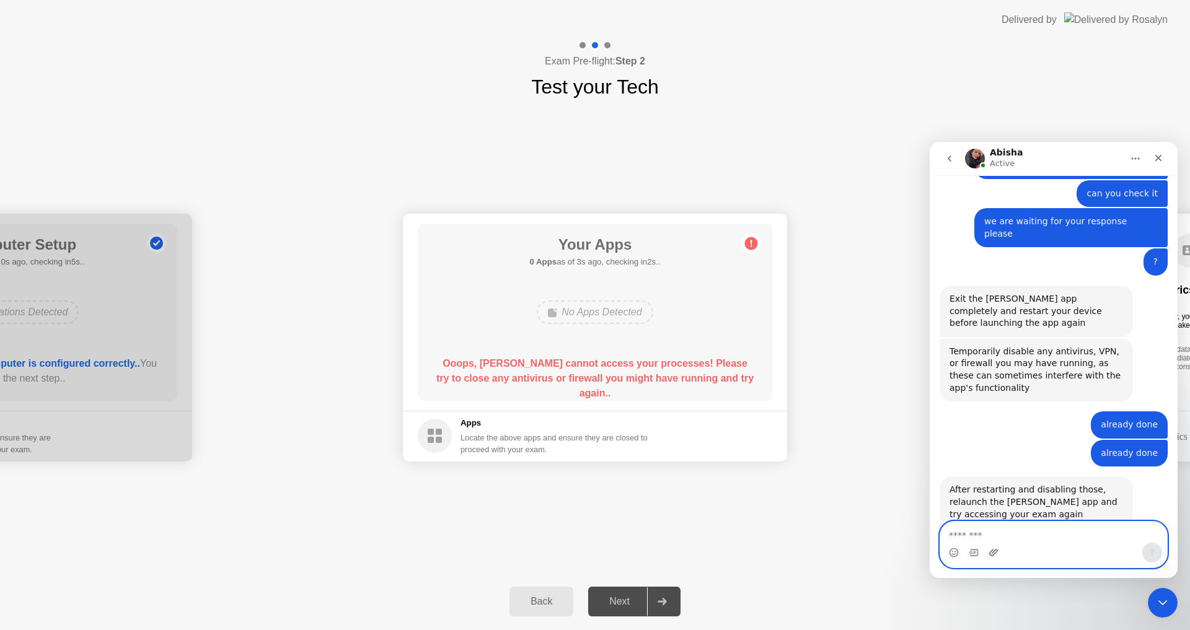
click at [994, 550] on icon "Upload attachment" at bounding box center [994, 553] width 10 height 10
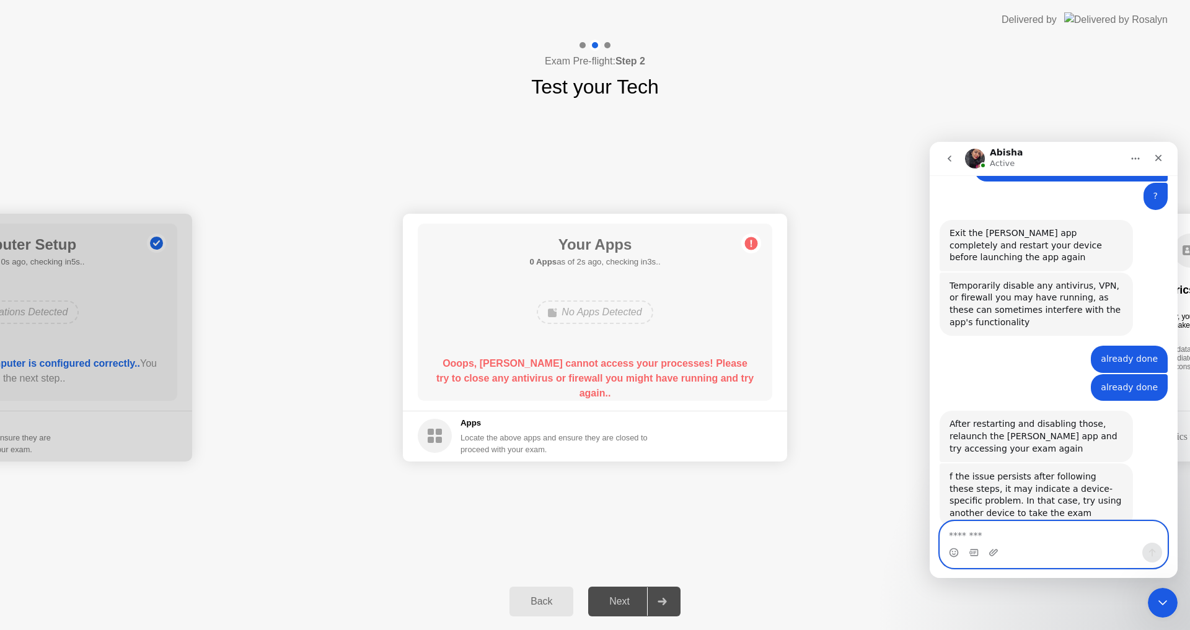
scroll to position [1400, 0]
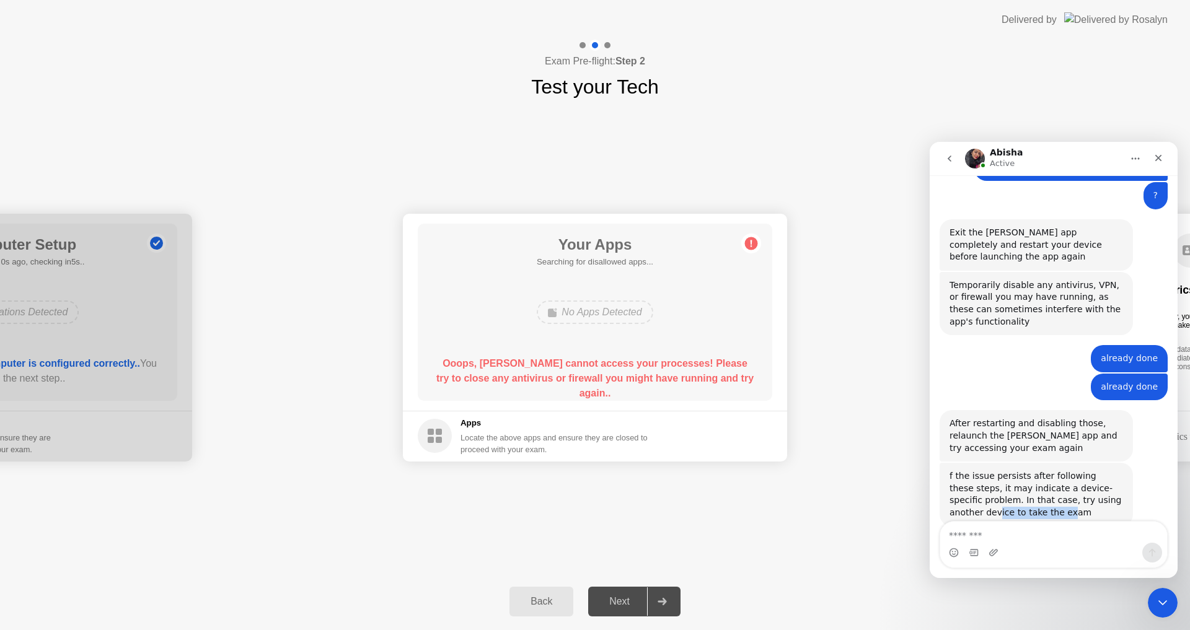
drag, startPoint x: 961, startPoint y: 415, endPoint x: 1033, endPoint y: 421, distance: 71.5
click at [1033, 470] on div "f the issue persists after following these steps, it may indicate a device-spec…" at bounding box center [1037, 494] width 174 height 48
click at [1044, 463] on div "f the issue persists after following these steps, it may indicate a device-spec…" at bounding box center [1036, 494] width 193 height 63
drag, startPoint x: 1043, startPoint y: 421, endPoint x: 1017, endPoint y: 403, distance: 31.6
click at [1017, 470] on div "f the issue persists after following these steps, it may indicate a device-spec…" at bounding box center [1037, 494] width 174 height 48
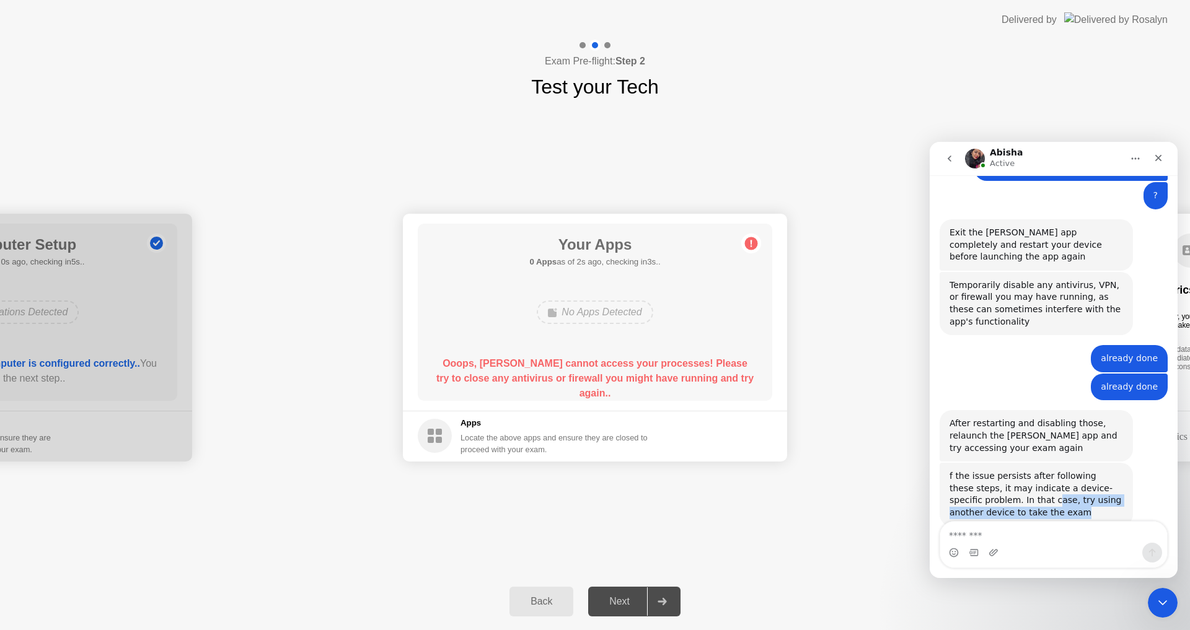
click at [1017, 470] on div "f the issue persists after following these steps, it may indicate a device-spec…" at bounding box center [1037, 494] width 174 height 48
click at [1040, 548] on div "Intercom messenger" at bounding box center [1053, 553] width 227 height 20
click at [1052, 537] on textarea "Message…" at bounding box center [1053, 532] width 227 height 21
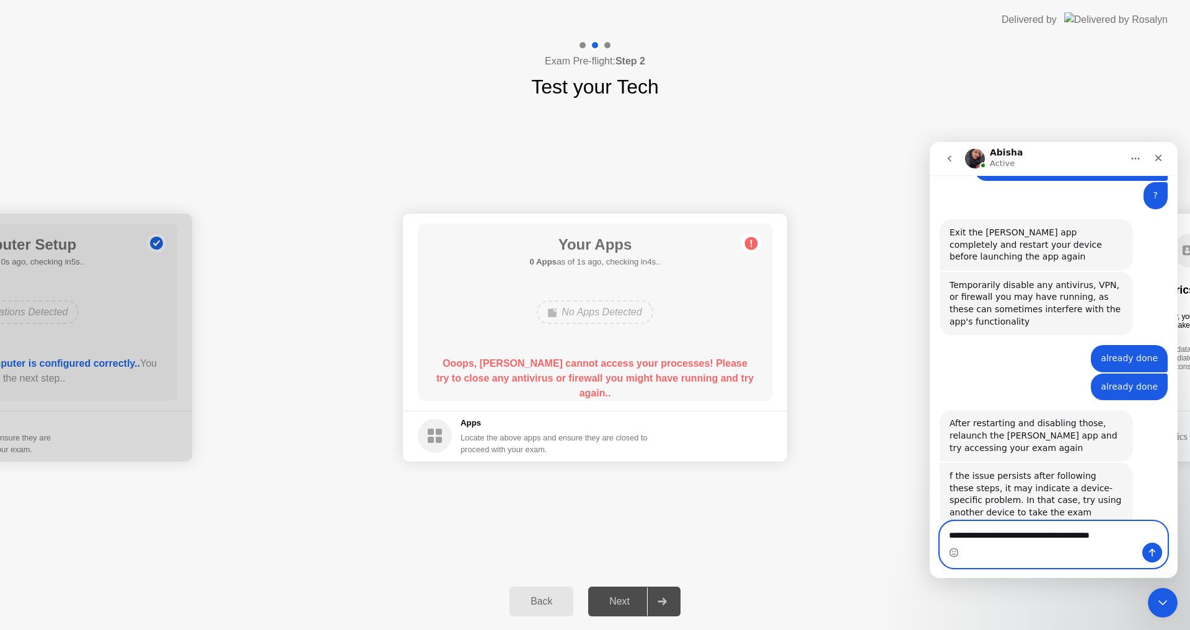
type textarea "**********"
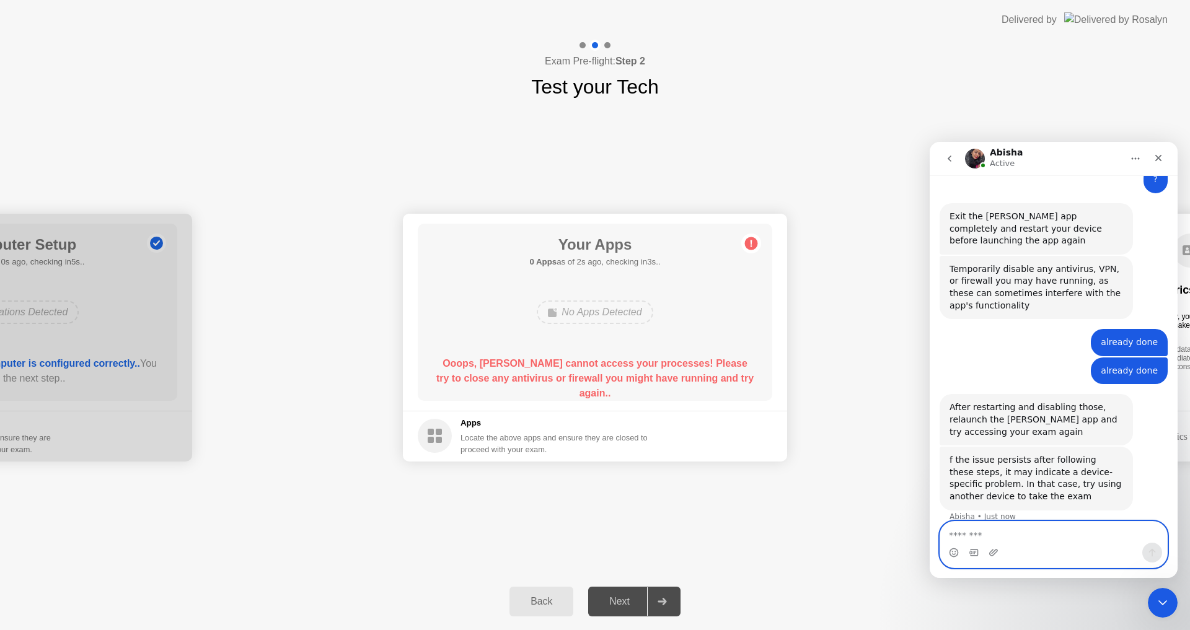
scroll to position [1440, 0]
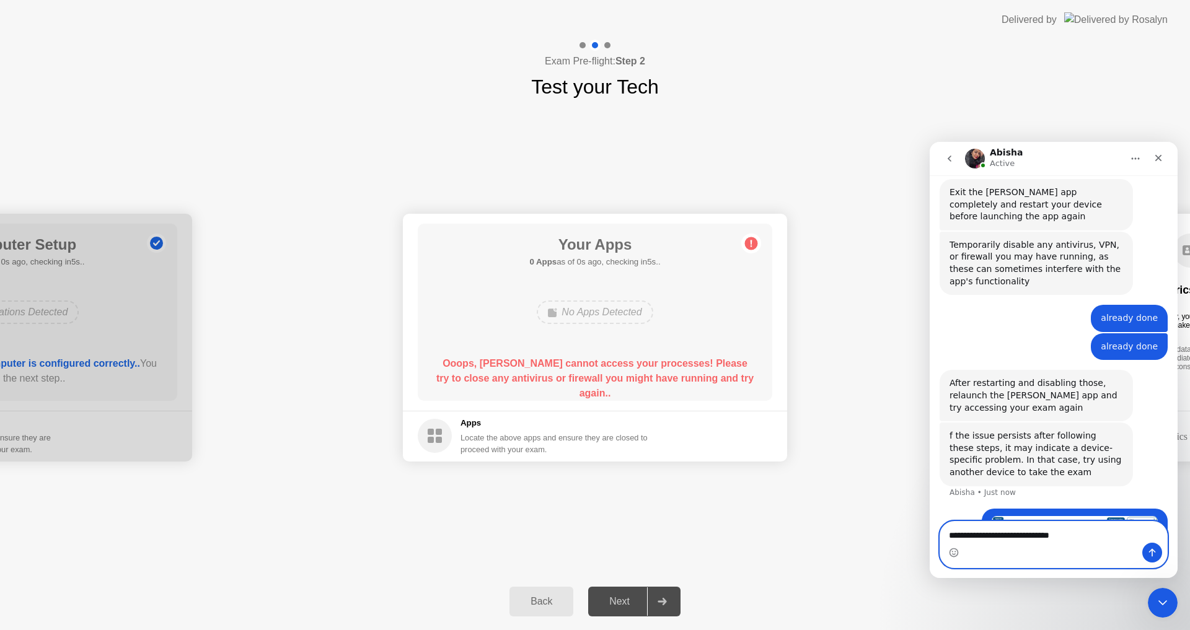
type textarea "**********"
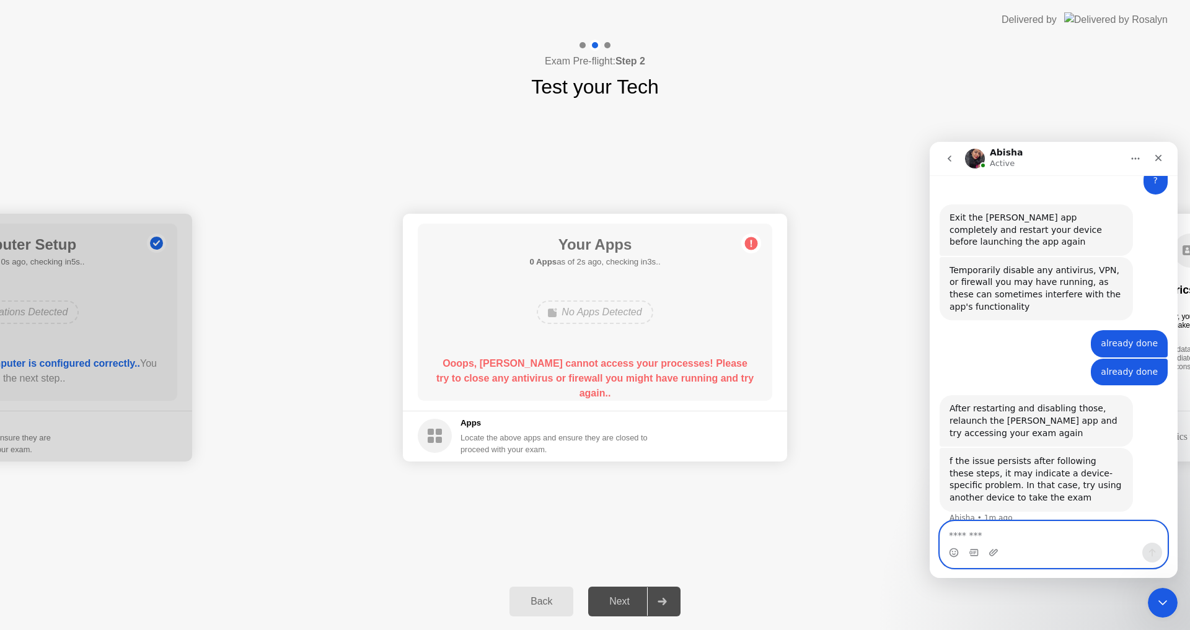
scroll to position [1345, 0]
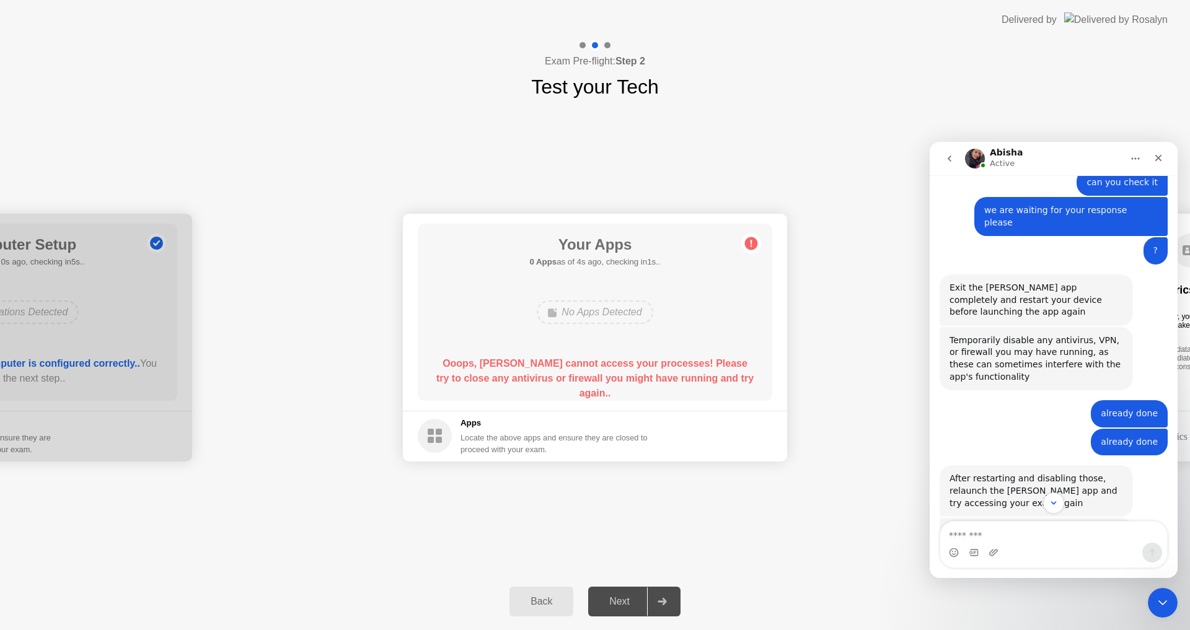
drag, startPoint x: 1039, startPoint y: 448, endPoint x: 1075, endPoint y: 462, distance: 38.9
click at [1075, 526] on div "f the issue persists after following these steps, it may indicate a device-spec…" at bounding box center [1037, 550] width 174 height 48
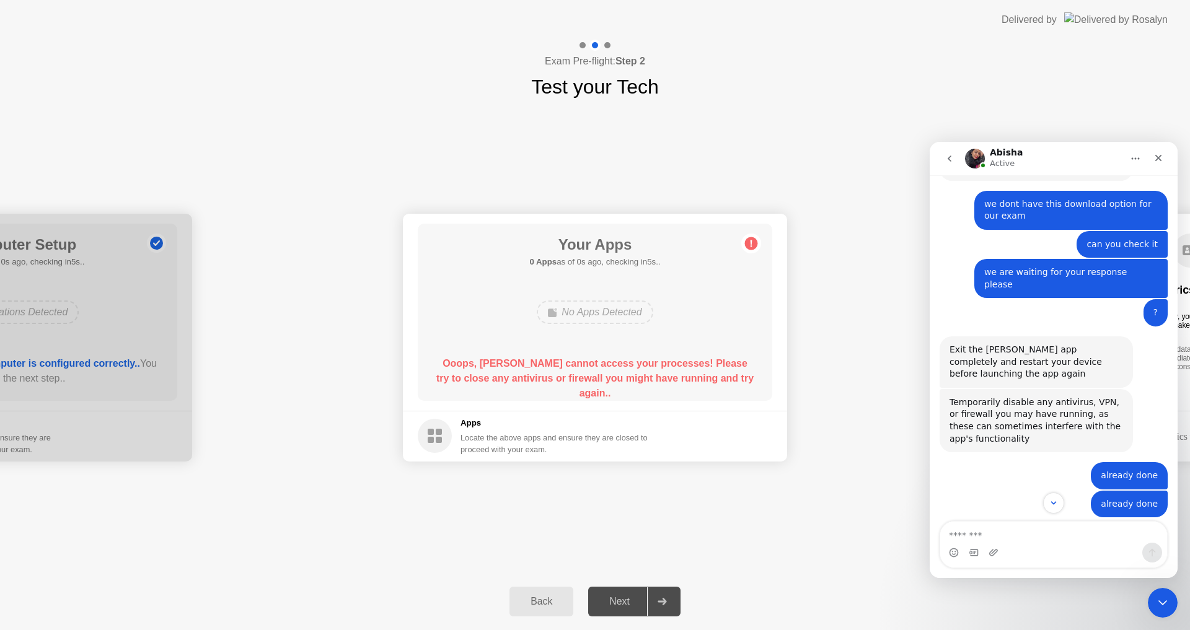
click at [964, 535] on div "After restarting and disabling those, relaunch the [PERSON_NAME] app and try ac…" at bounding box center [1037, 553] width 174 height 37
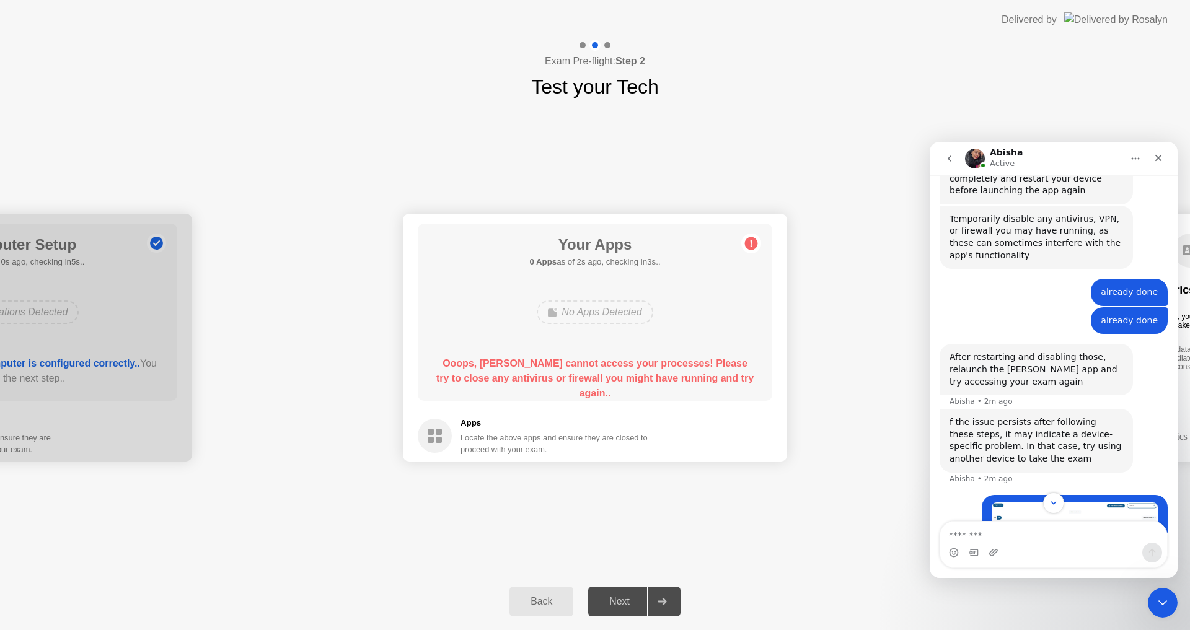
scroll to position [1481, 0]
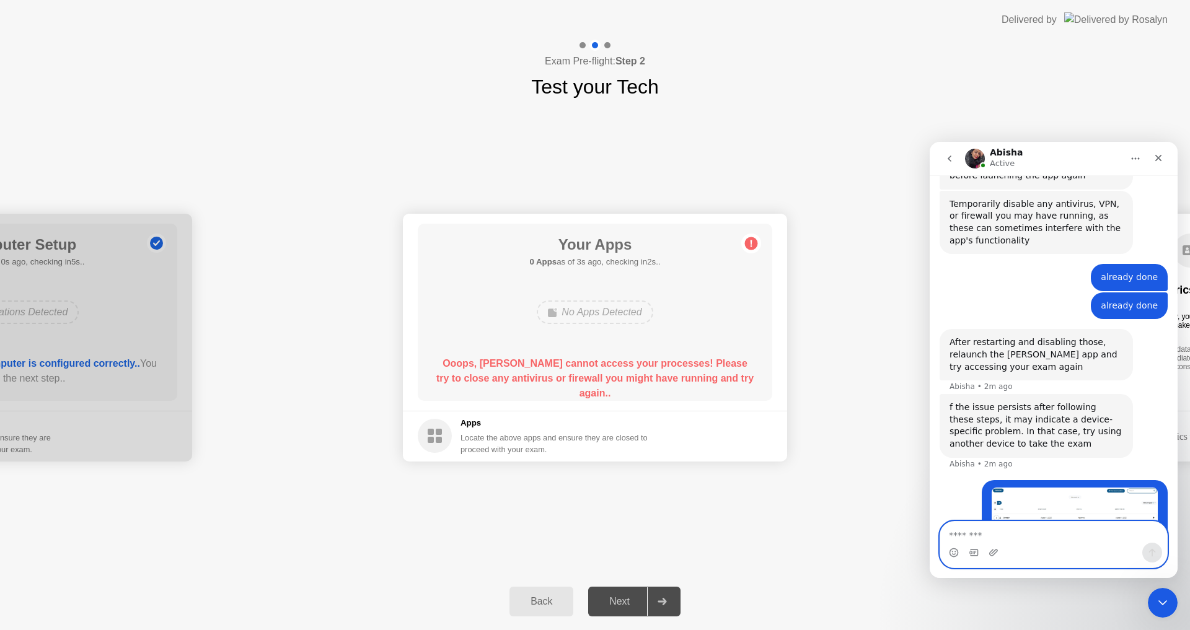
click at [1030, 531] on textarea "Message…" at bounding box center [1053, 532] width 227 height 21
type textarea "*******"
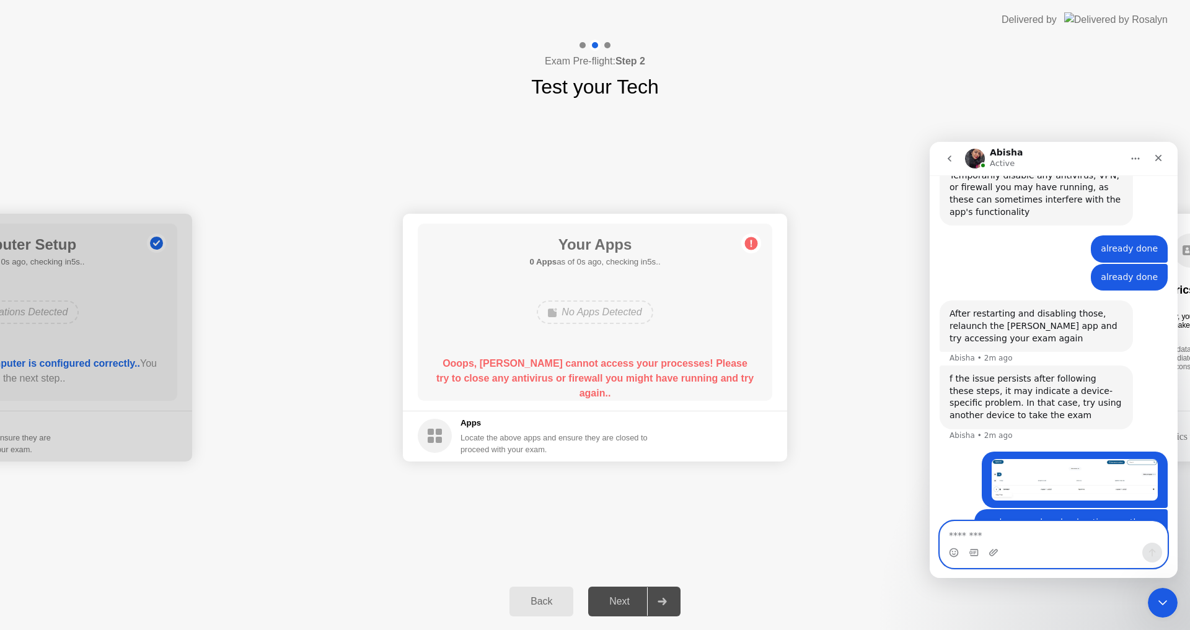
scroll to position [1558, 0]
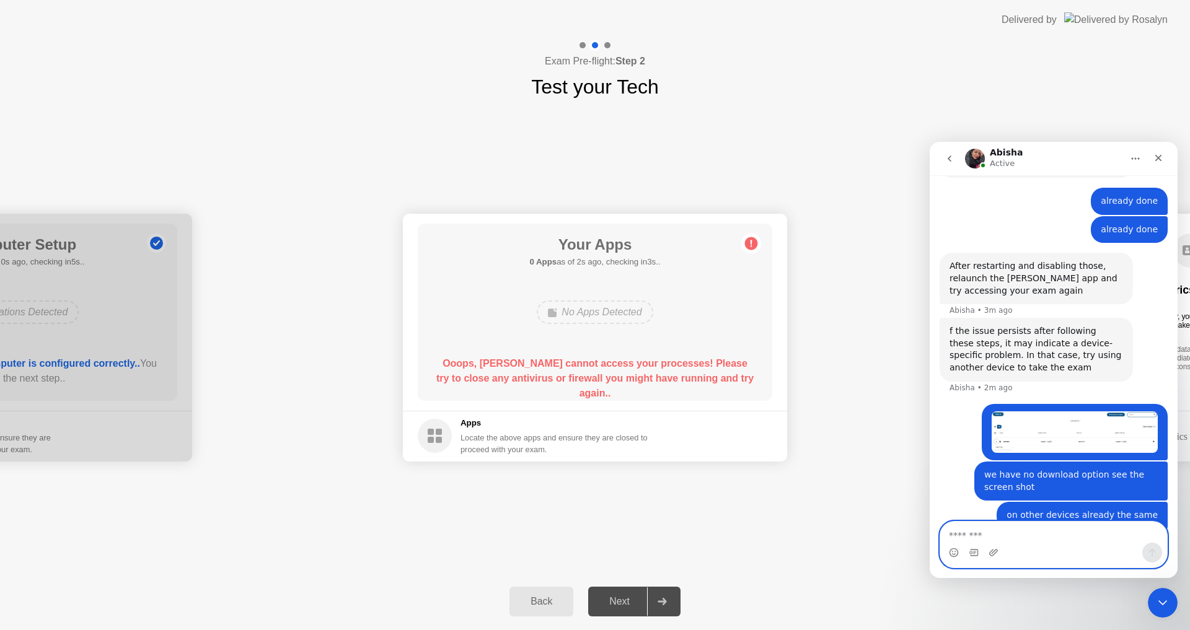
click at [1047, 538] on textarea "Message…" at bounding box center [1053, 532] width 227 height 21
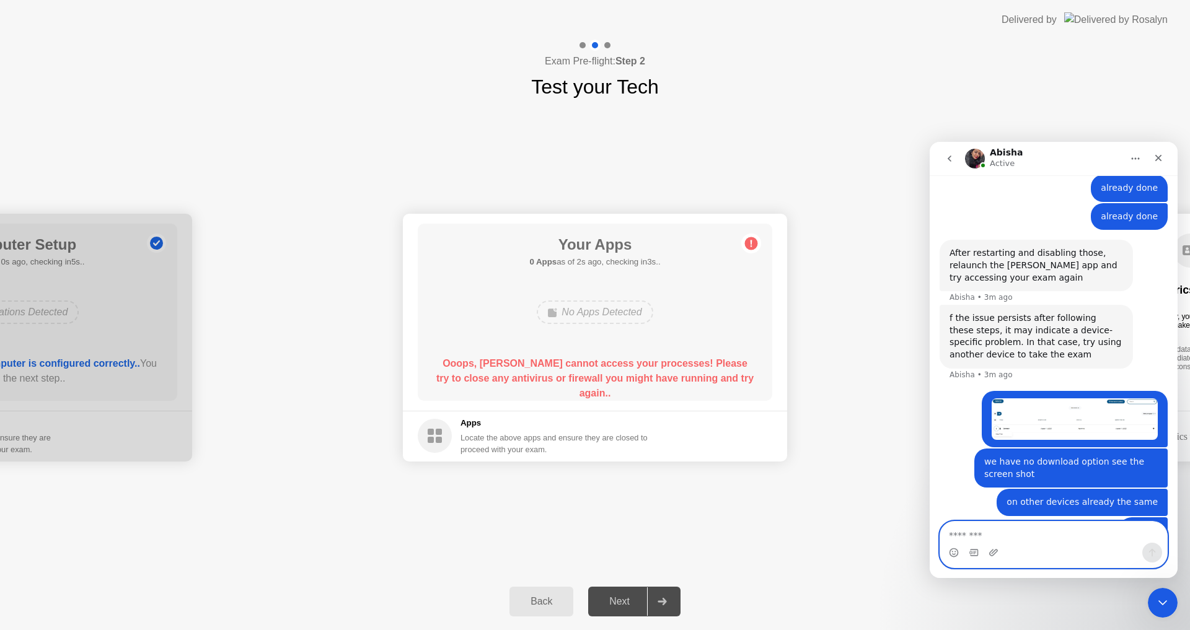
scroll to position [1571, 0]
type textarea "*******"
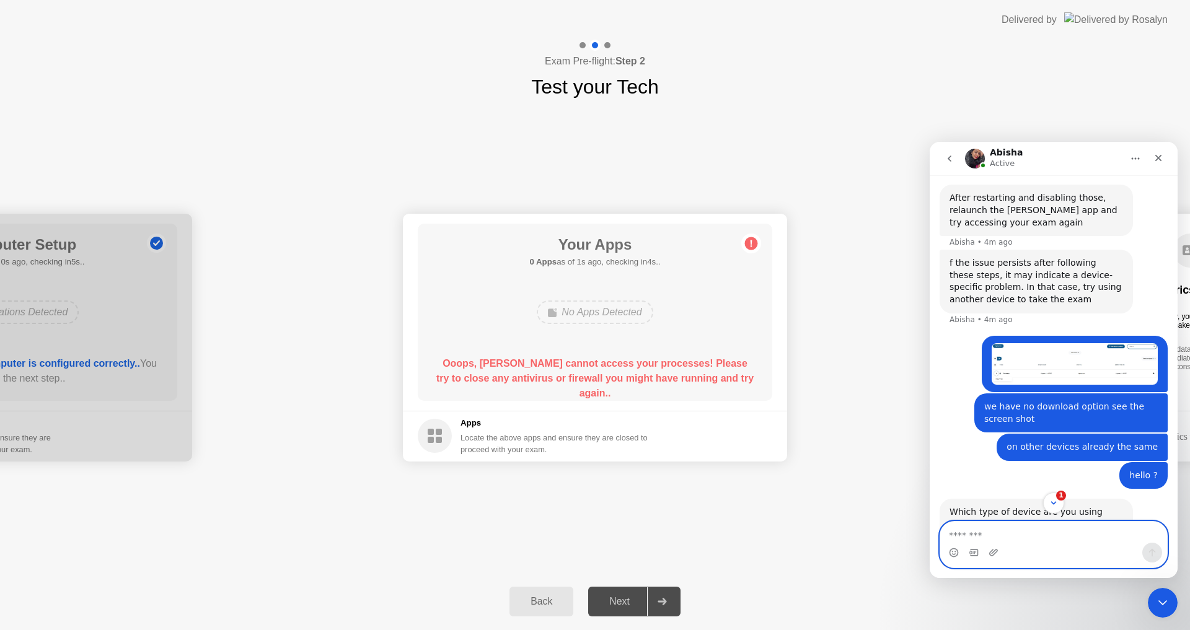
scroll to position [1645, 0]
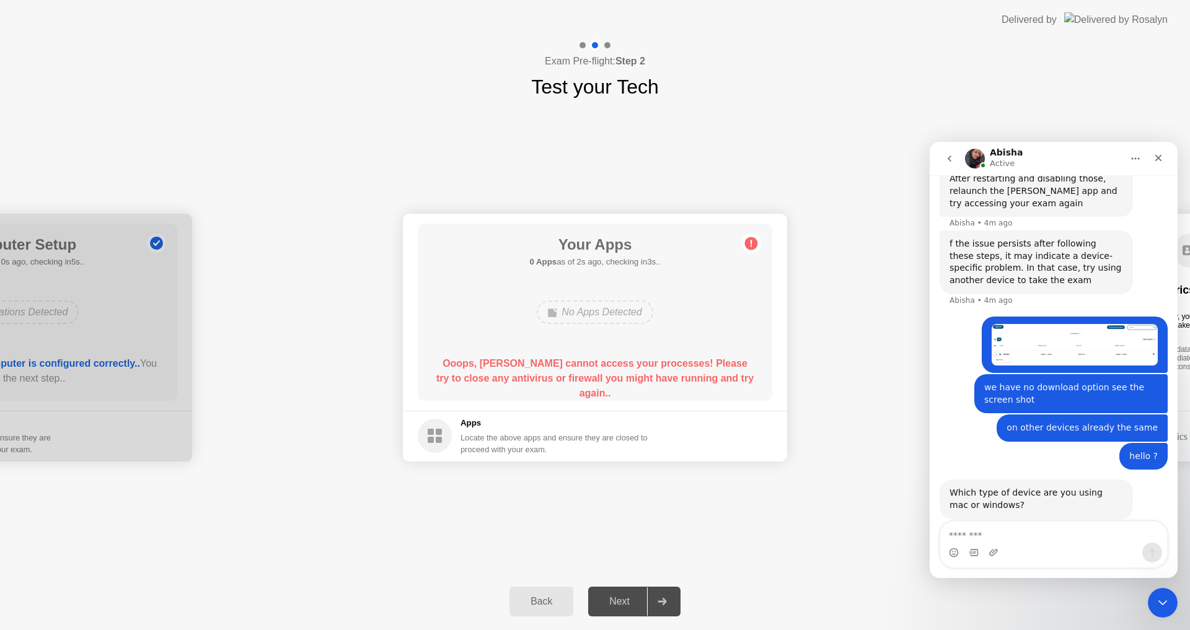
click at [1046, 574] on link "[URL][PERSON_NAME]" at bounding box center [998, 579] width 96 height 10
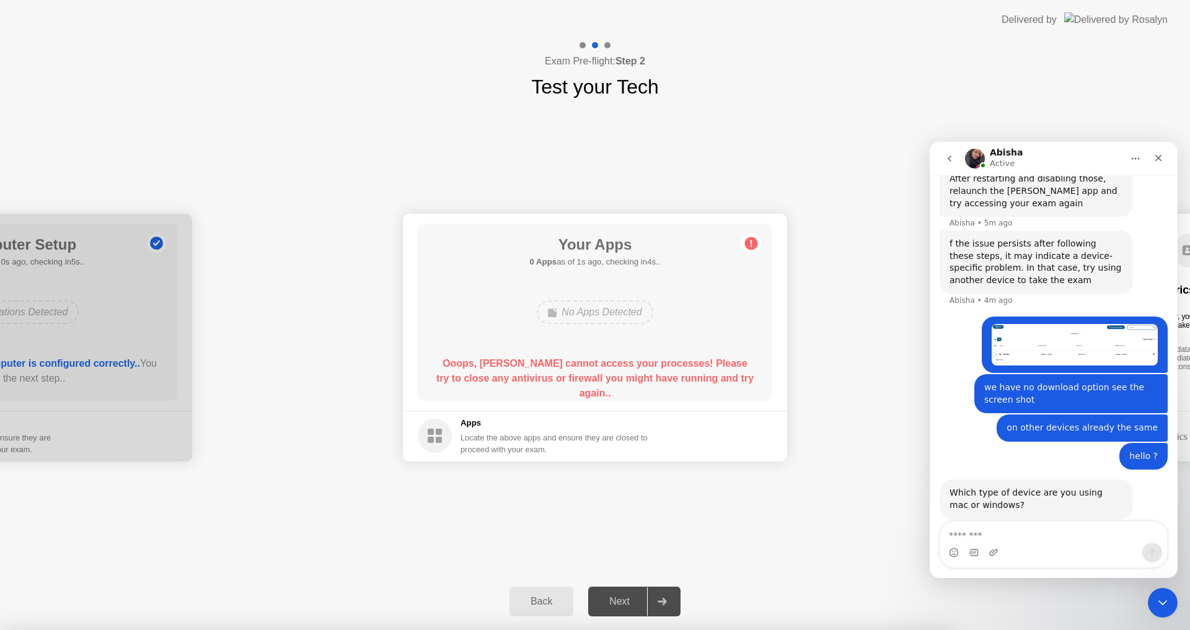
drag, startPoint x: 575, startPoint y: 333, endPoint x: 573, endPoint y: 358, distance: 24.9
